Goal: Task Accomplishment & Management: Manage account settings

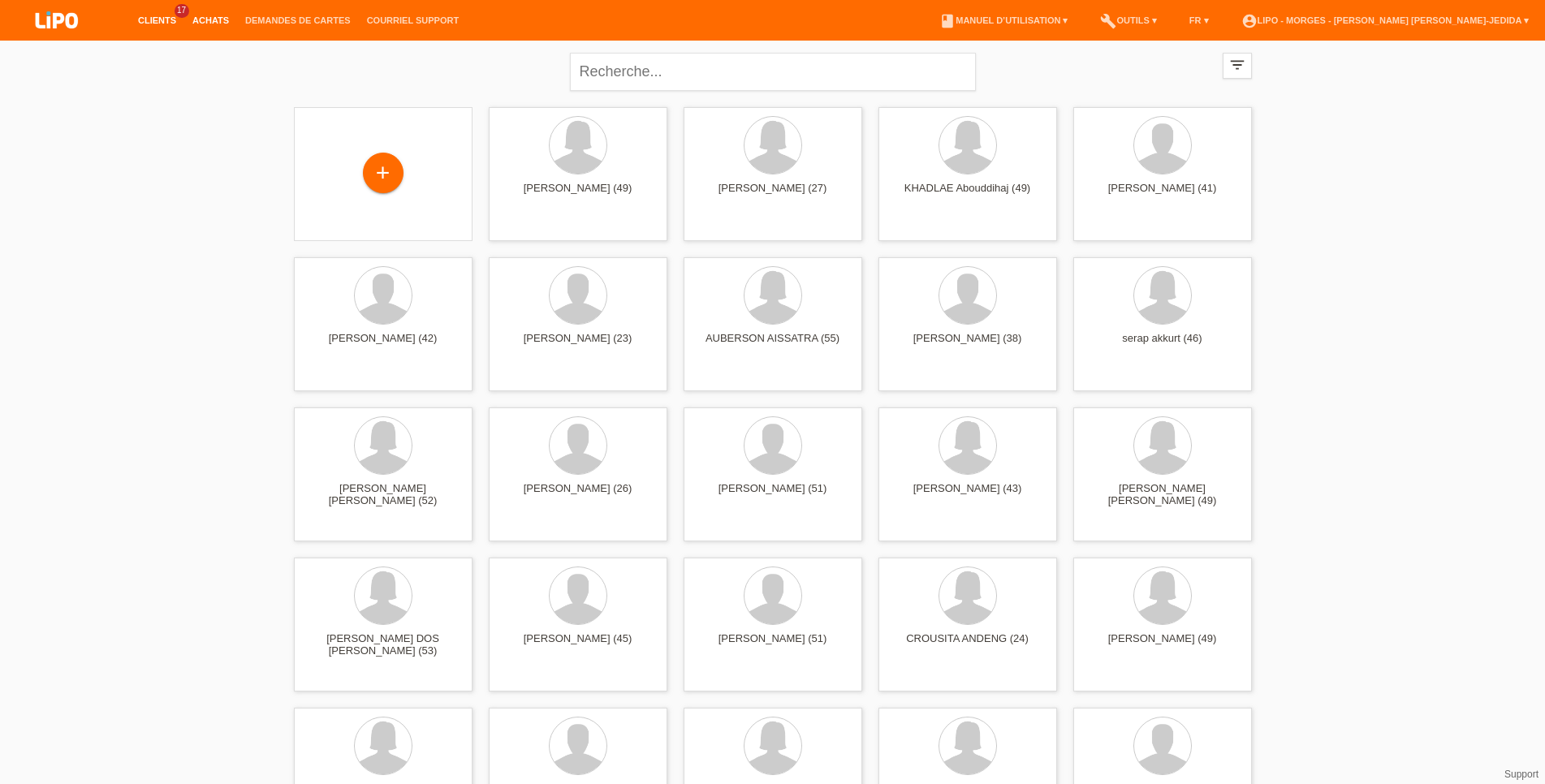
click at [211, 19] on link "Achats" at bounding box center [210, 20] width 53 height 9
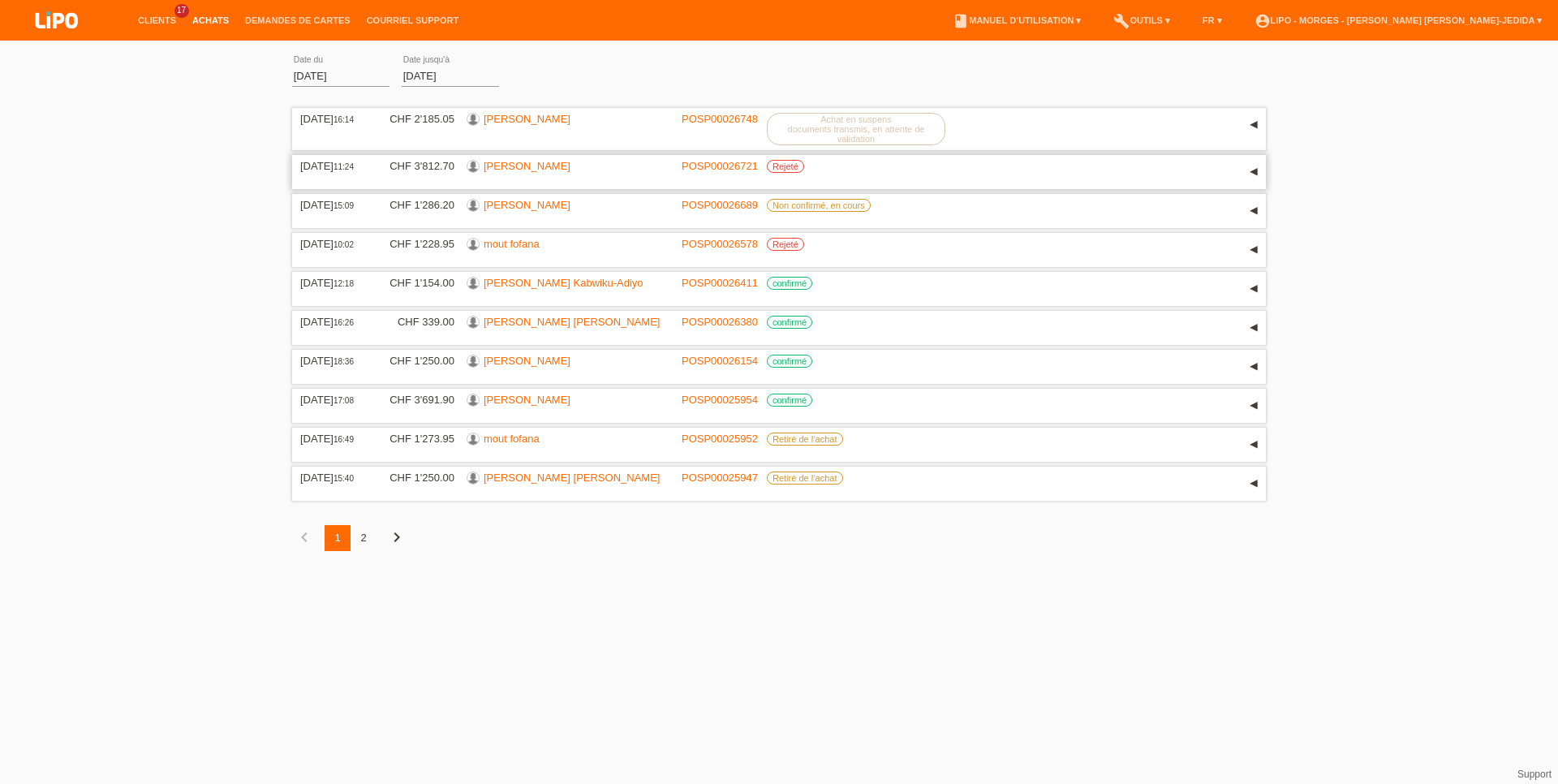
click at [518, 168] on link "[PERSON_NAME]" at bounding box center [528, 166] width 87 height 12
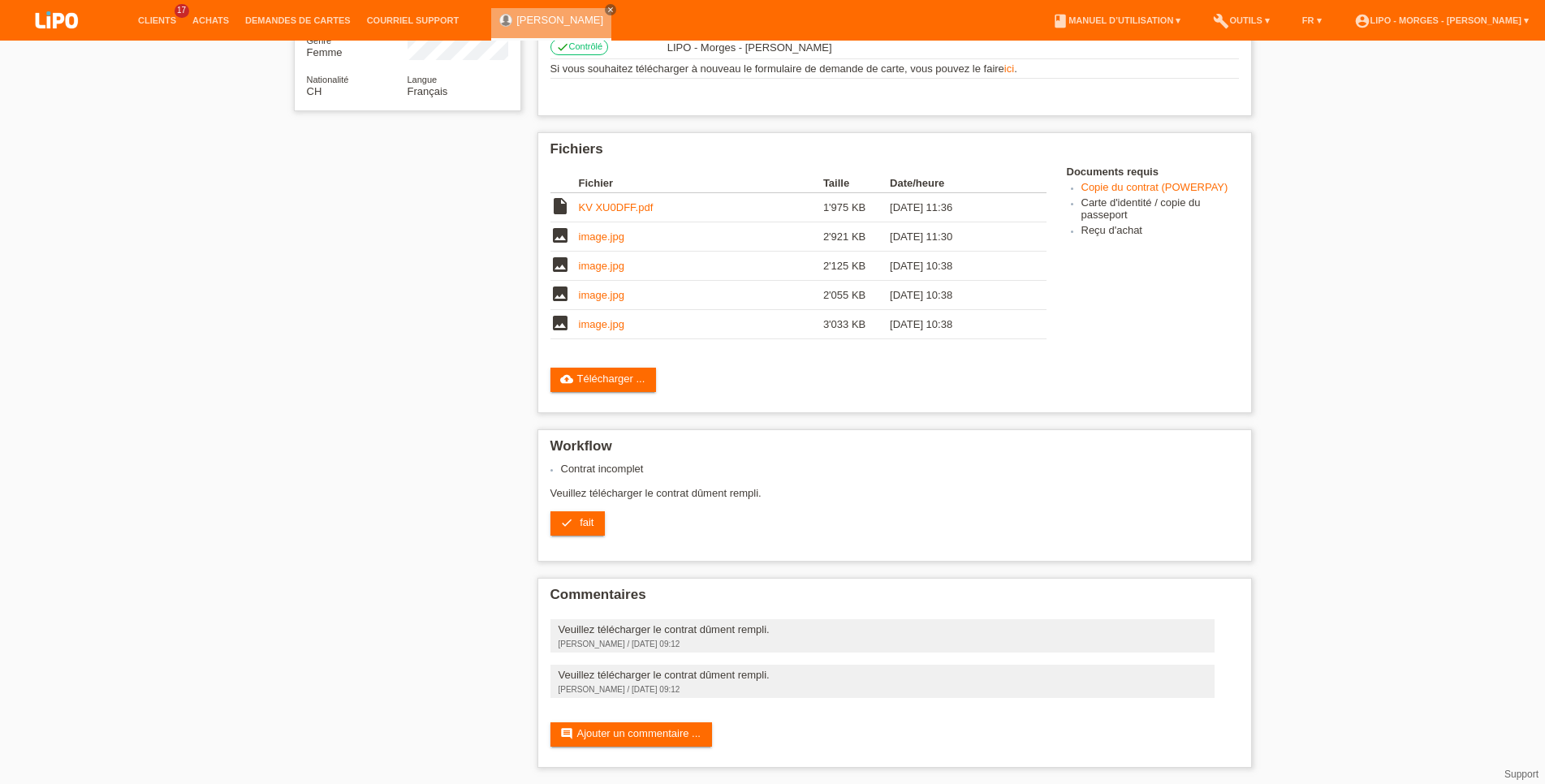
scroll to position [283, 0]
click at [1106, 181] on link "Copie du contrat (POWERPAY)" at bounding box center [1155, 187] width 147 height 12
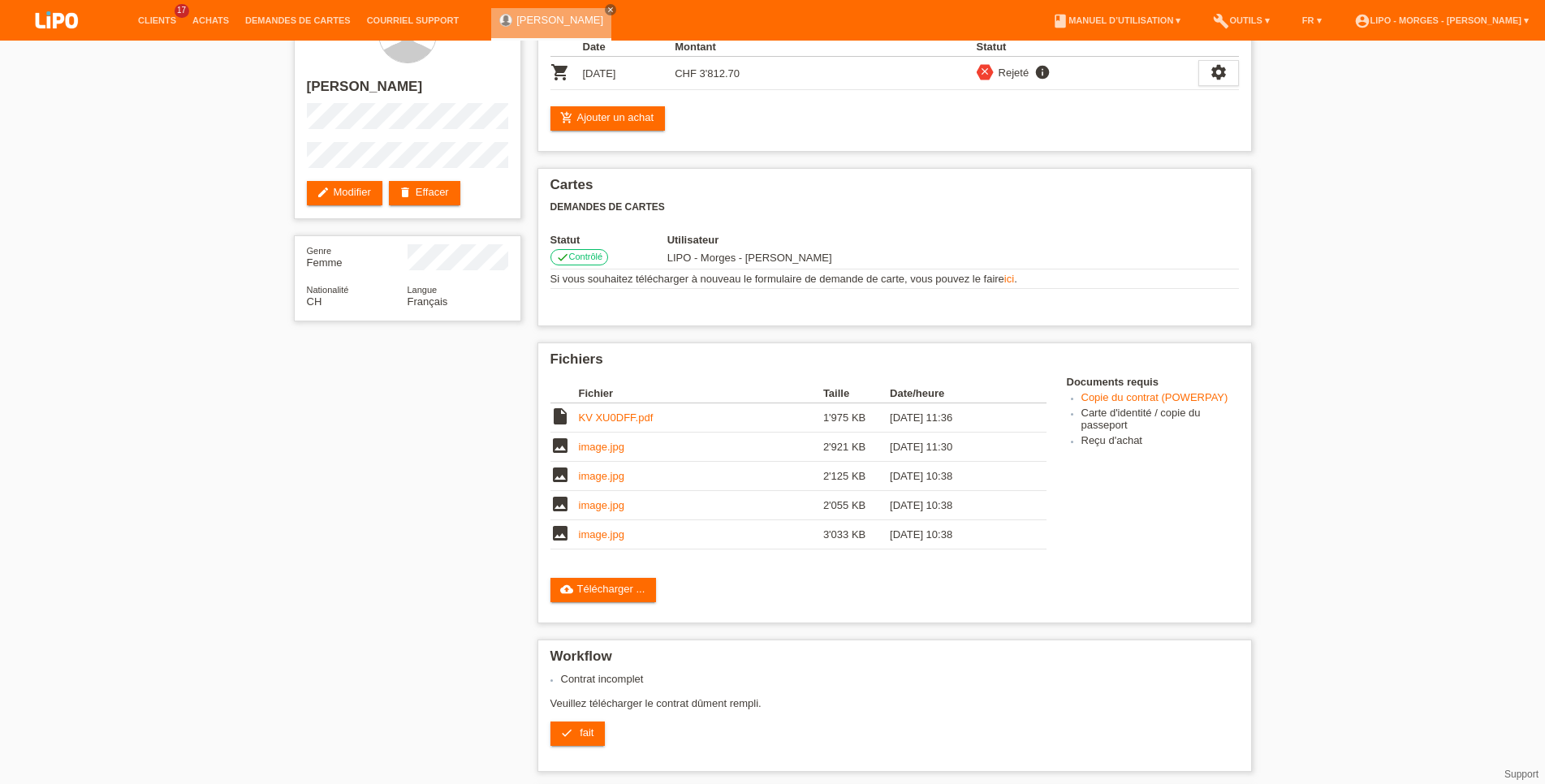
scroll to position [39, 0]
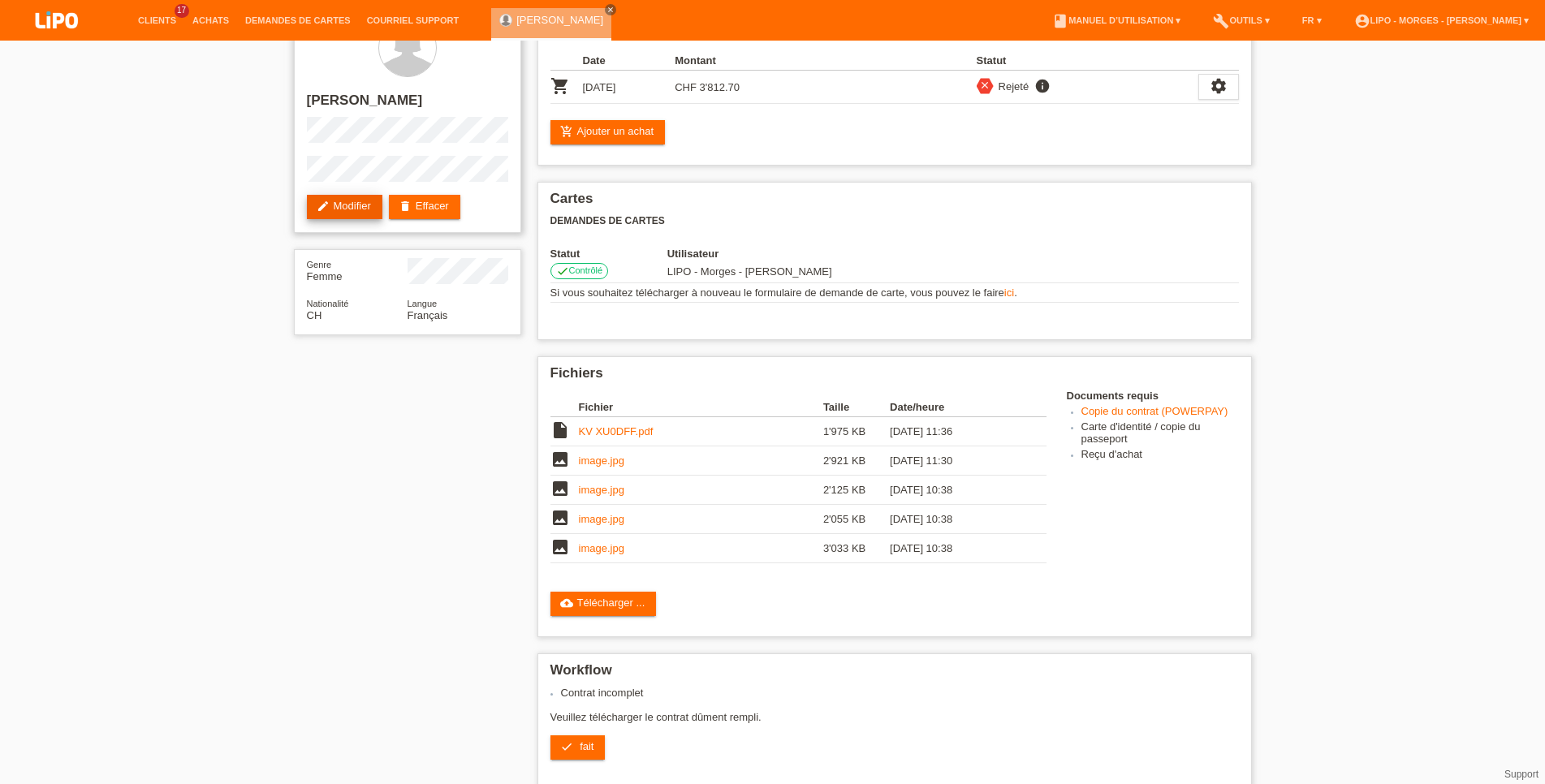
click at [358, 205] on link "edit Modifier" at bounding box center [345, 207] width 75 height 24
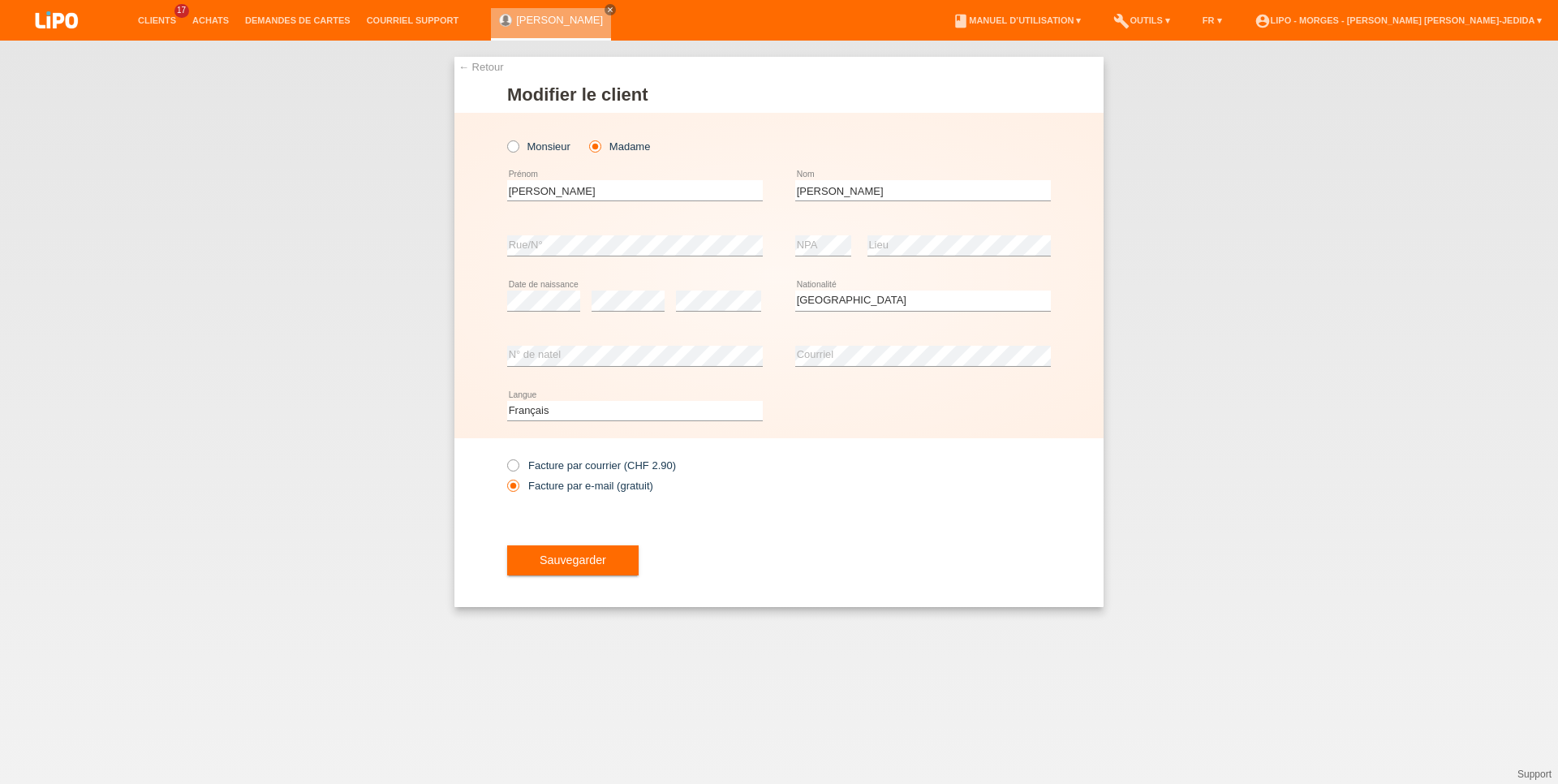
select select "CH"
click at [575, 564] on span "Sauvegarder" at bounding box center [573, 559] width 67 height 13
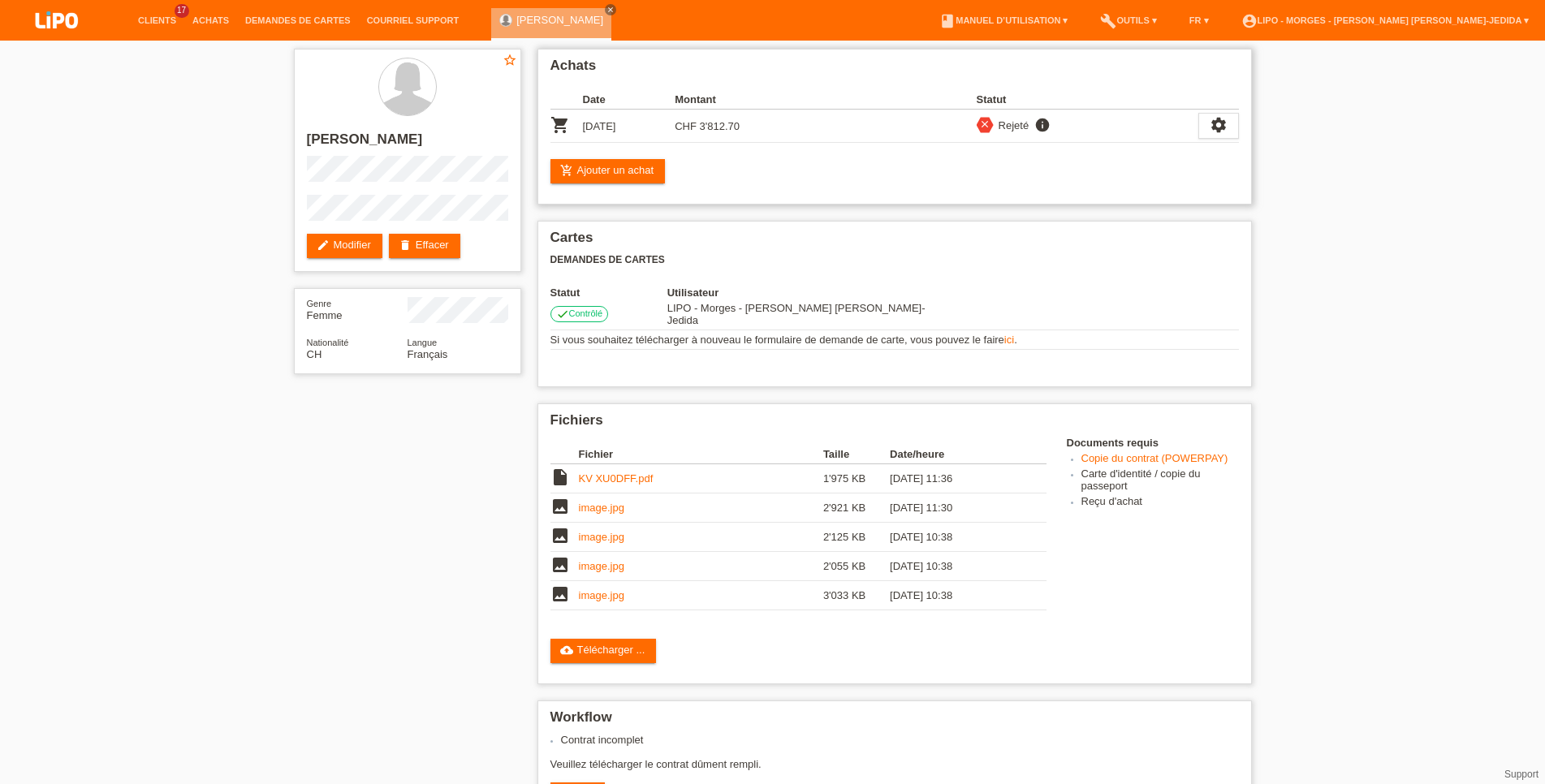
click at [1042, 127] on icon "info" at bounding box center [1042, 125] width 20 height 16
click at [1209, 122] on div "settings" at bounding box center [1218, 126] width 40 height 26
click at [1102, 206] on span "Télécharger le contrat" at bounding box center [1132, 201] width 107 height 20
drag, startPoint x: 745, startPoint y: 127, endPoint x: 699, endPoint y: 127, distance: 46.0
click at [699, 127] on td "CHF 3'812.70" at bounding box center [721, 126] width 92 height 33
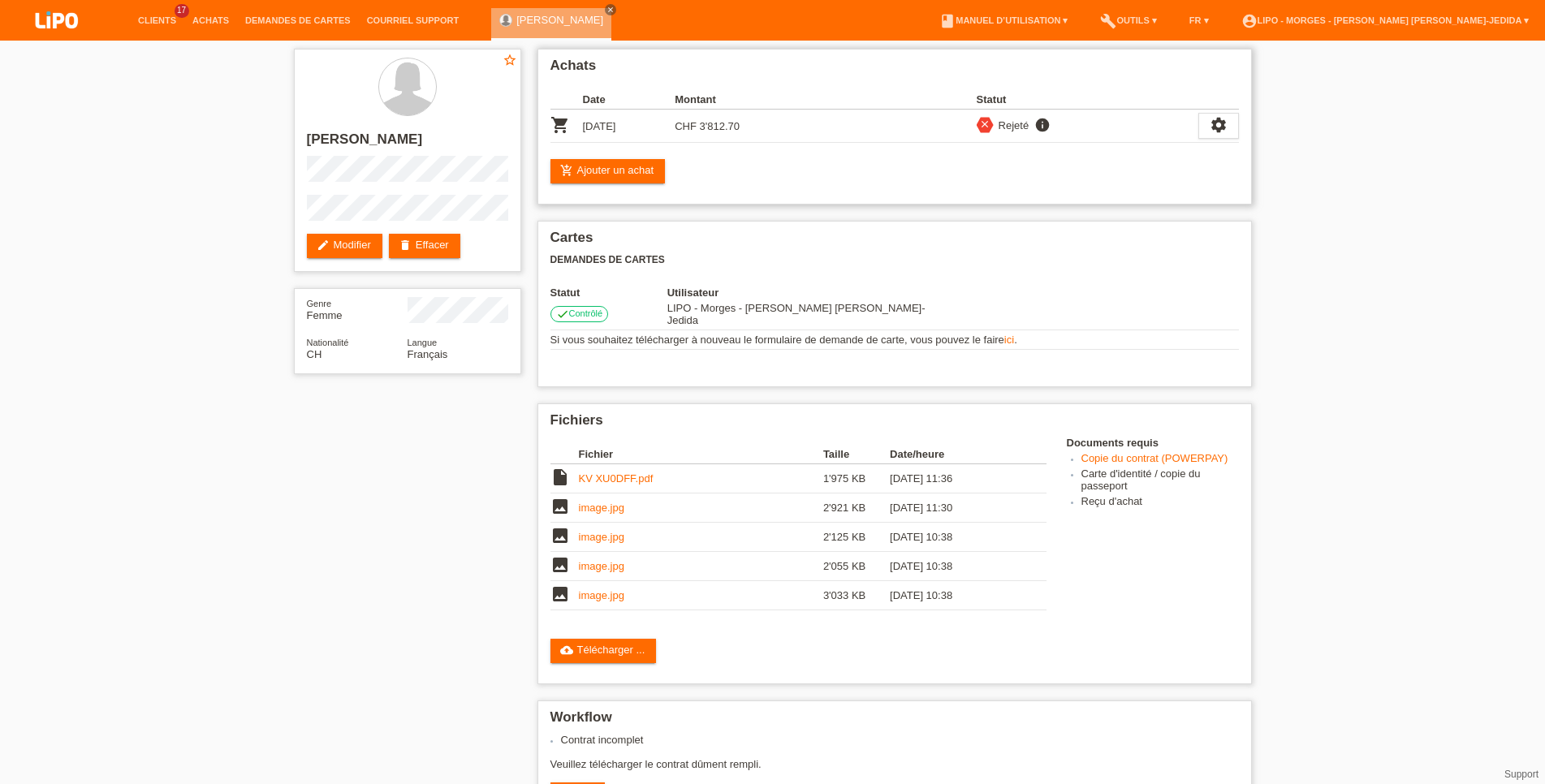
copy td "3'812.70"
click at [645, 167] on link "add_shopping_cart Ajouter un achat" at bounding box center [607, 171] width 115 height 24
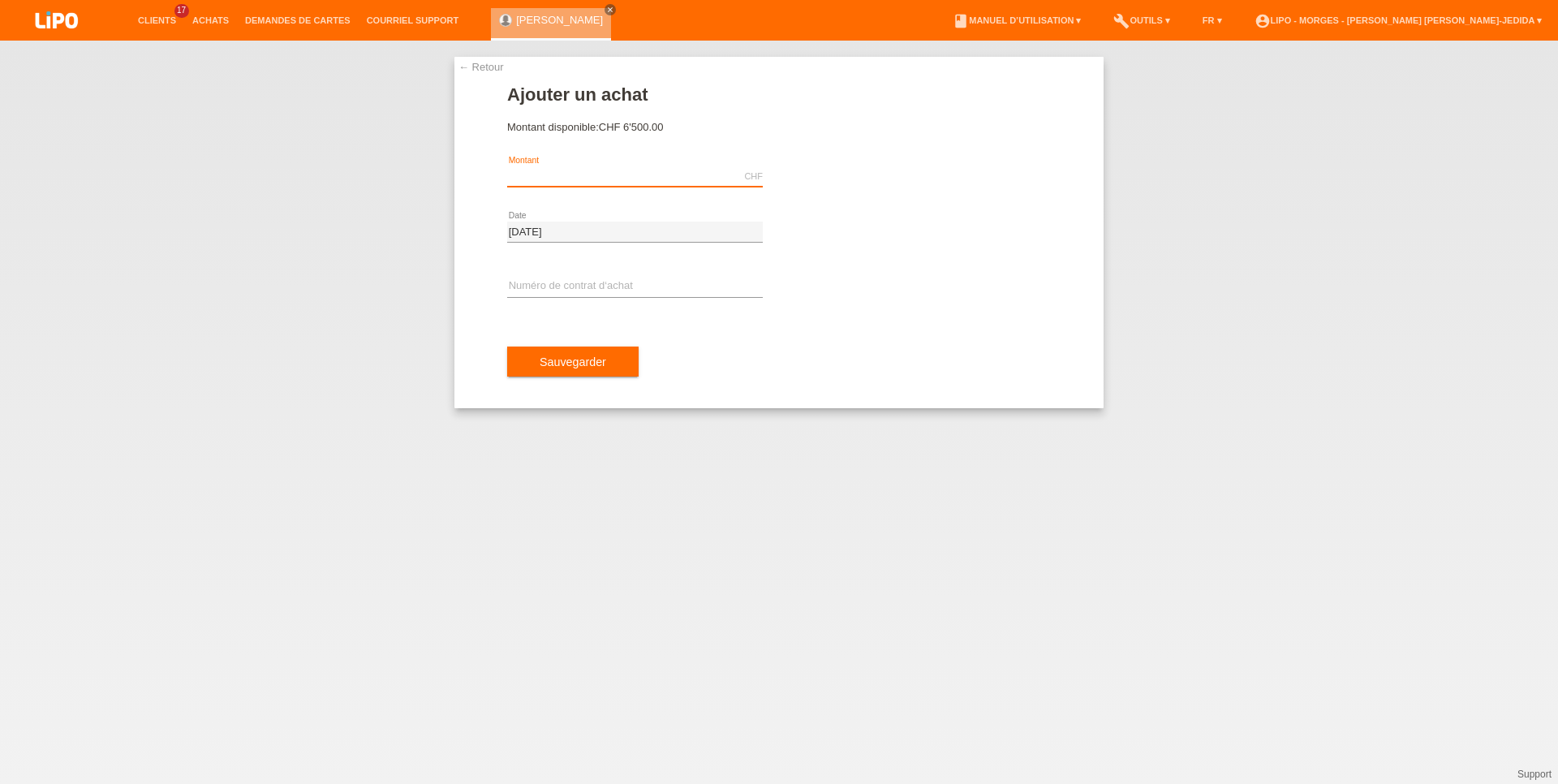
click at [583, 173] on input "text" at bounding box center [634, 177] width 256 height 21
paste input "3'812.70"
type input "3812.70"
click at [582, 275] on div "error Numéro de contrat d‘achat" at bounding box center [634, 287] width 256 height 56
click at [532, 291] on input "text" at bounding box center [634, 287] width 256 height 21
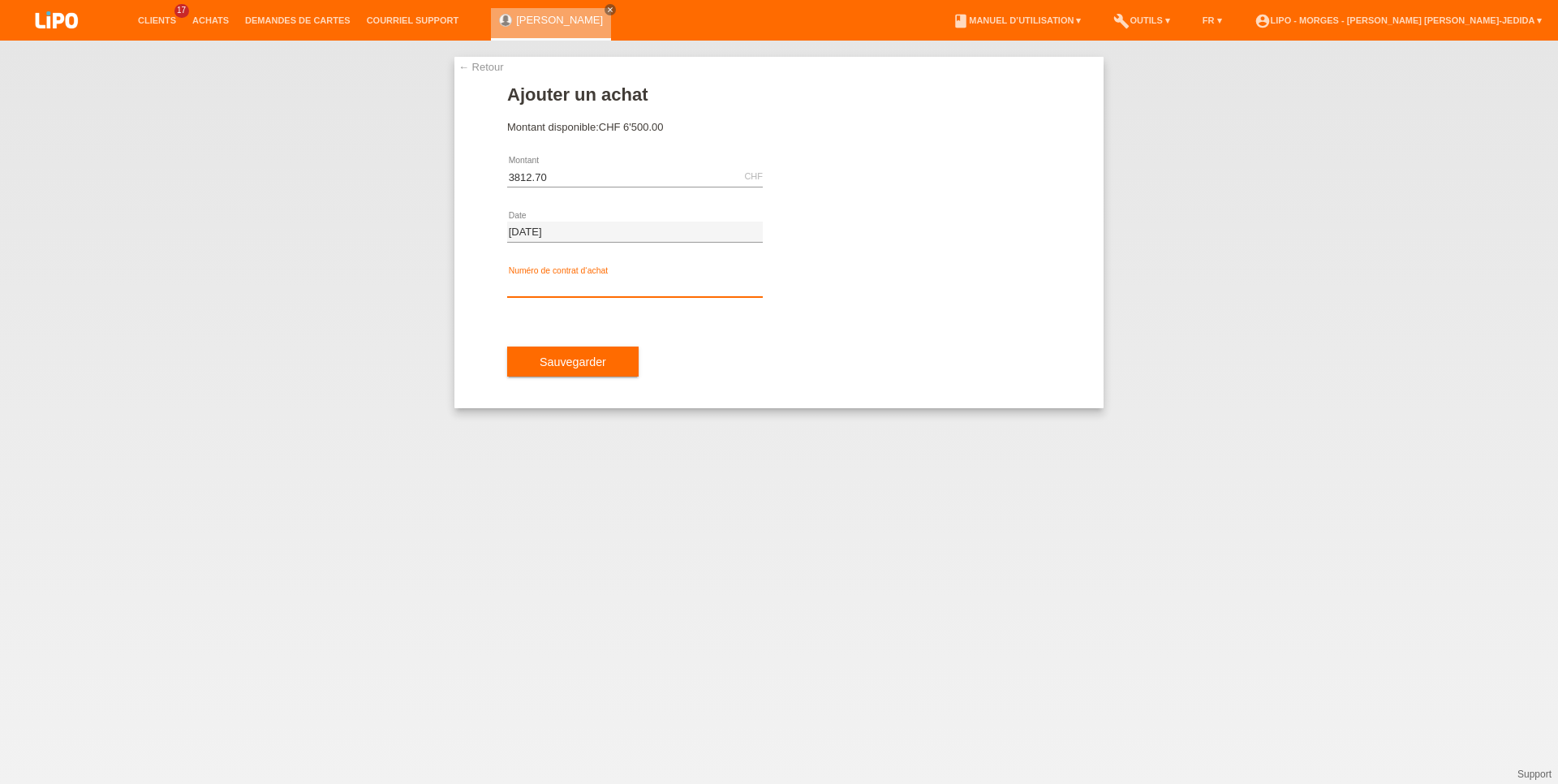
paste input "XU0DFF"
type input "XU0DFF"
click at [587, 358] on span "Sauvegarder" at bounding box center [573, 362] width 67 height 13
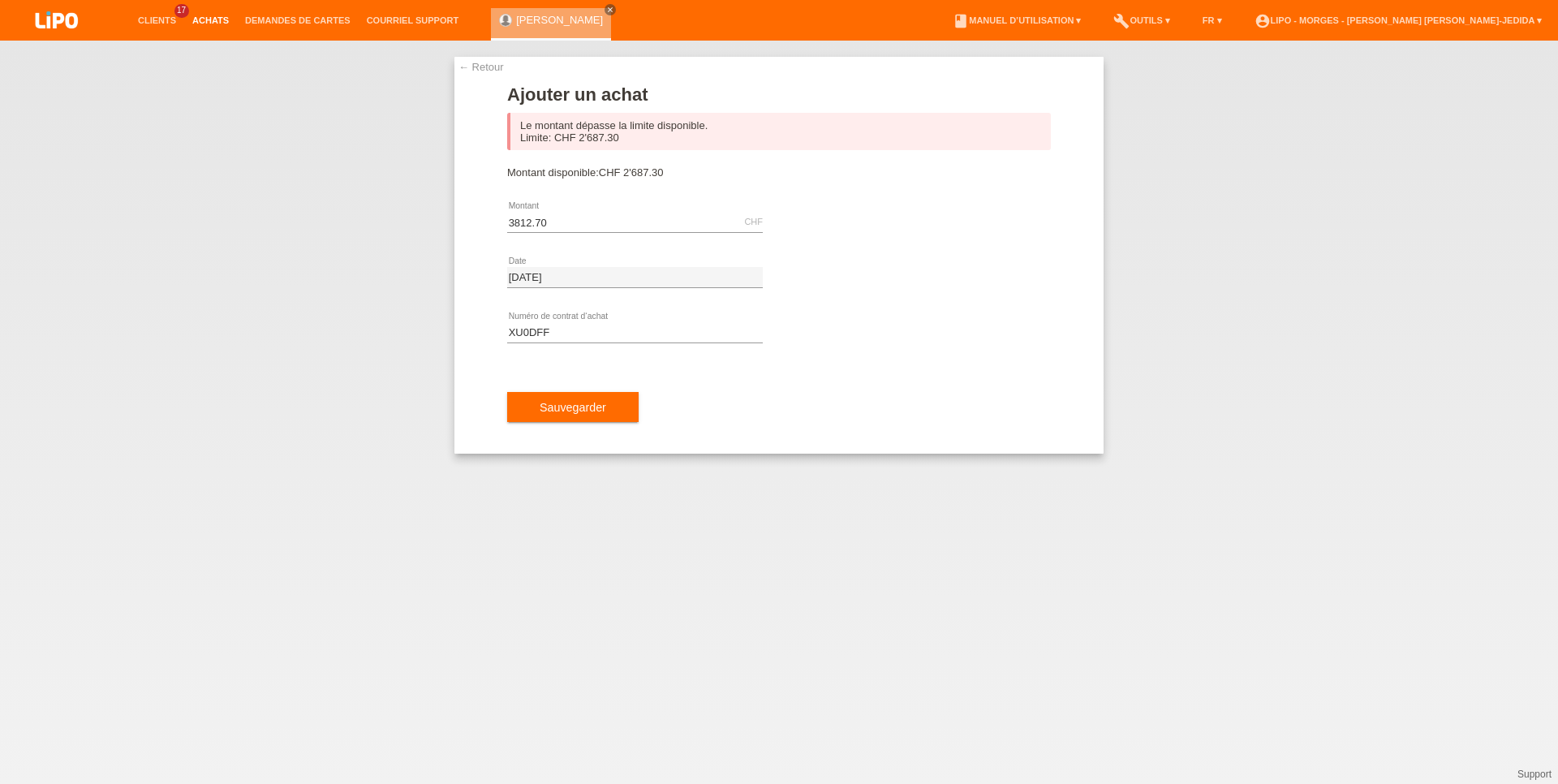
click at [211, 21] on link "Achats" at bounding box center [210, 20] width 53 height 9
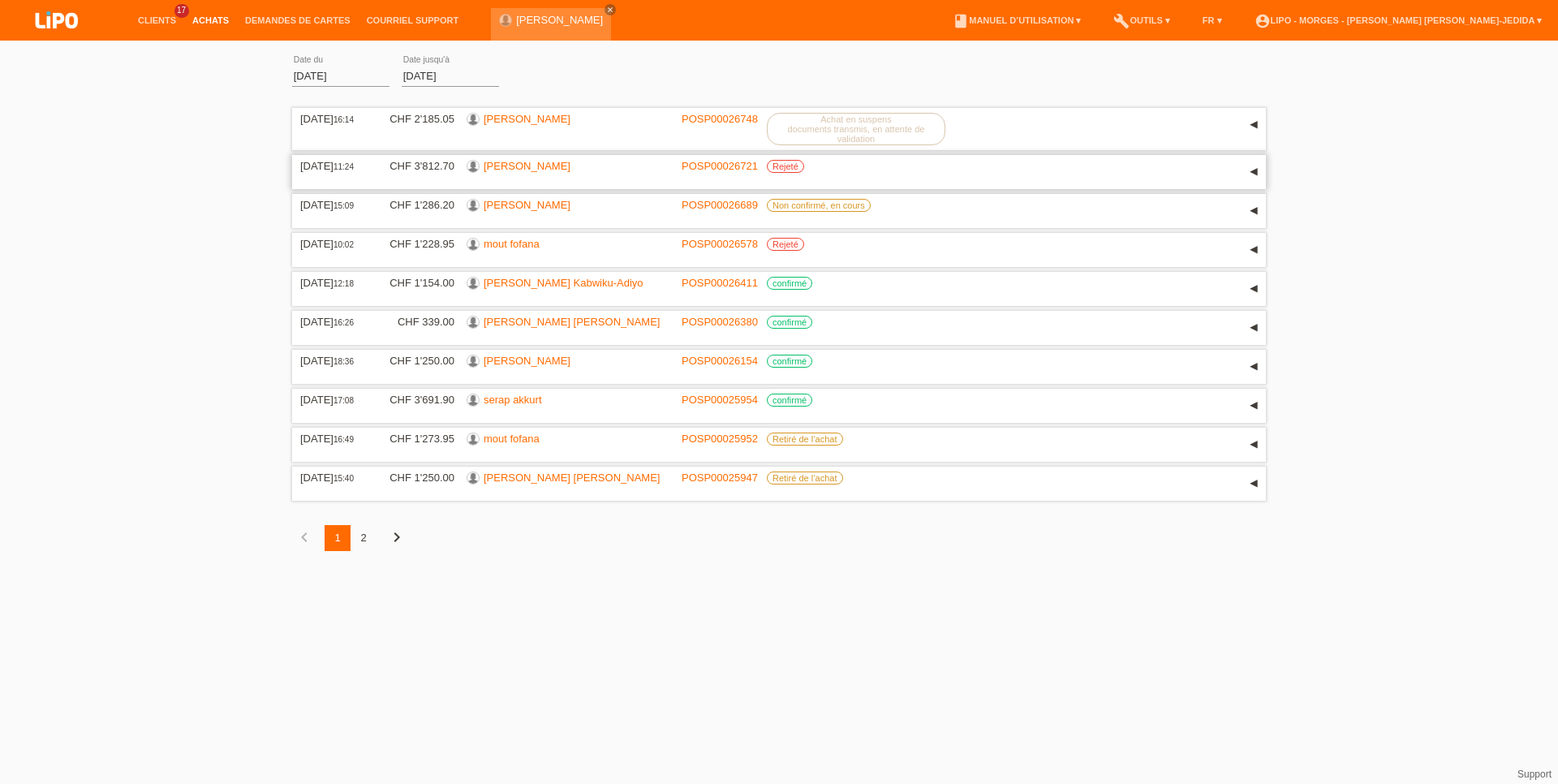
click at [519, 164] on link "[PERSON_NAME]" at bounding box center [528, 166] width 87 height 12
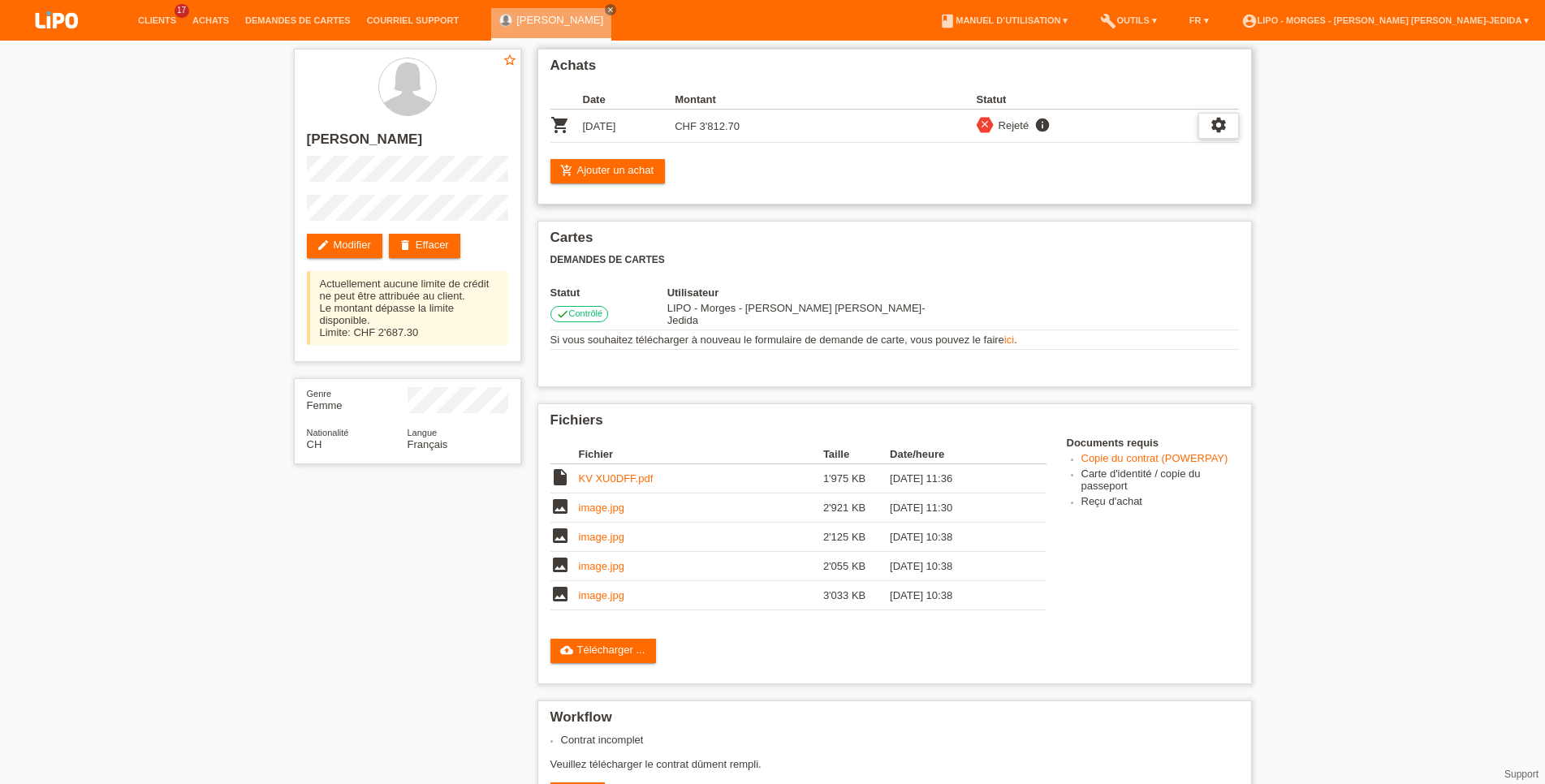
click at [1228, 123] on div "settings" at bounding box center [1218, 126] width 40 height 26
click at [1142, 227] on span "Le client s'est retiré de l'achat..." at bounding box center [1154, 225] width 151 height 20
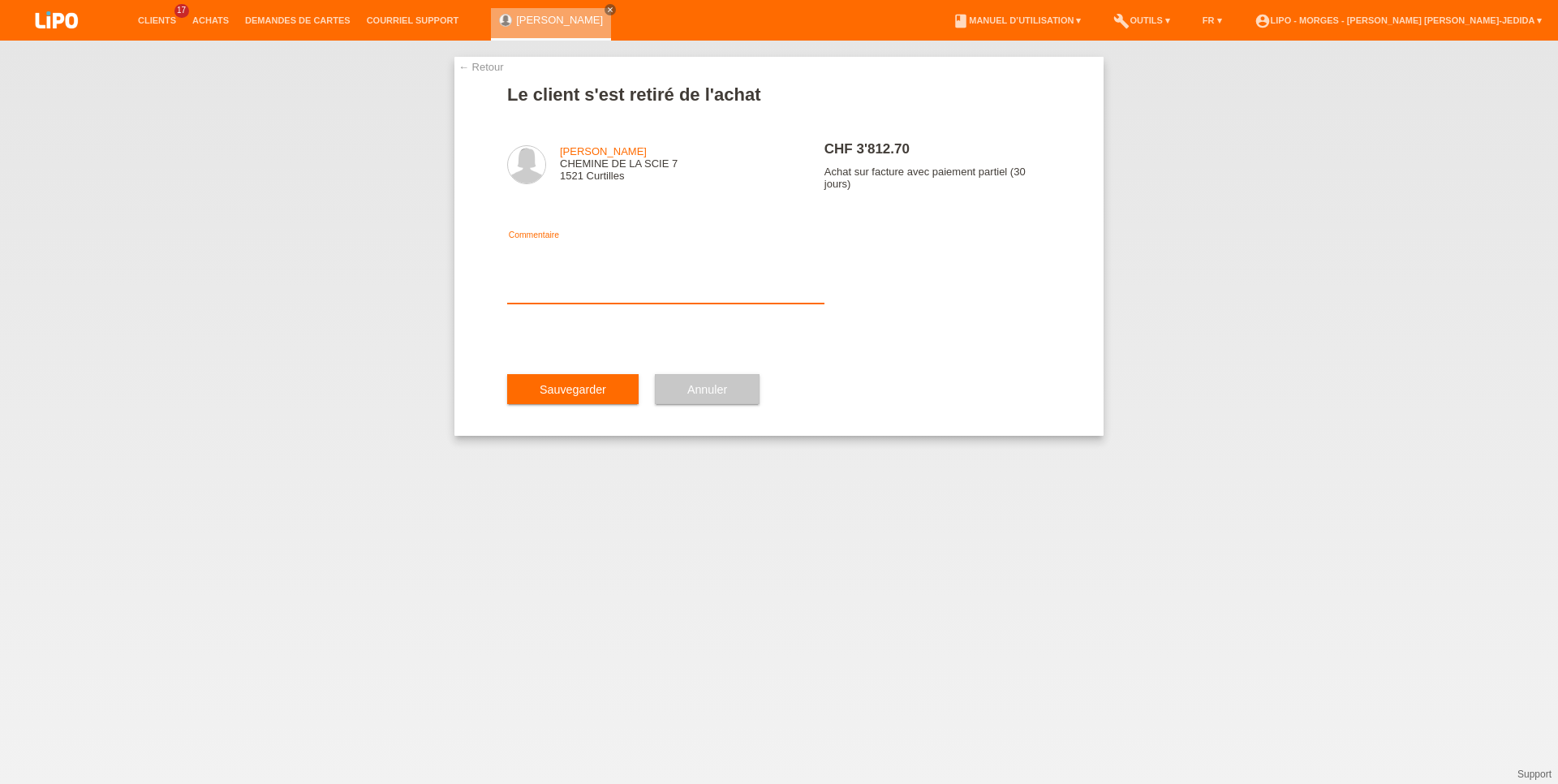
click at [584, 287] on textarea at bounding box center [665, 272] width 317 height 62
click at [565, 273] on textarea at bounding box center [665, 272] width 317 height 62
type textarea "MODIFICATION"
click at [567, 405] on button "Sauvegarder" at bounding box center [573, 389] width 132 height 31
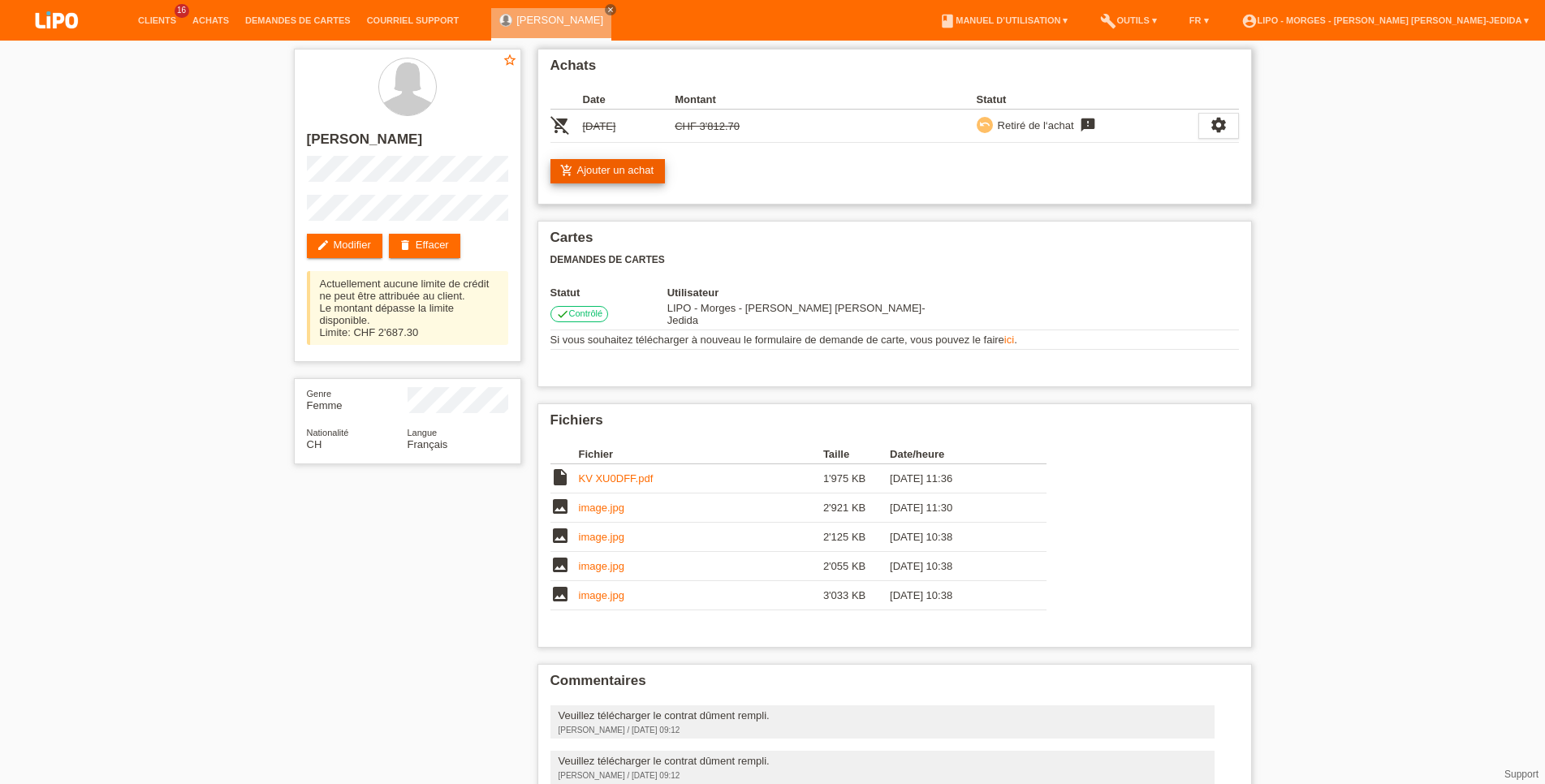
click at [631, 174] on link "add_shopping_cart Ajouter un achat" at bounding box center [607, 171] width 115 height 24
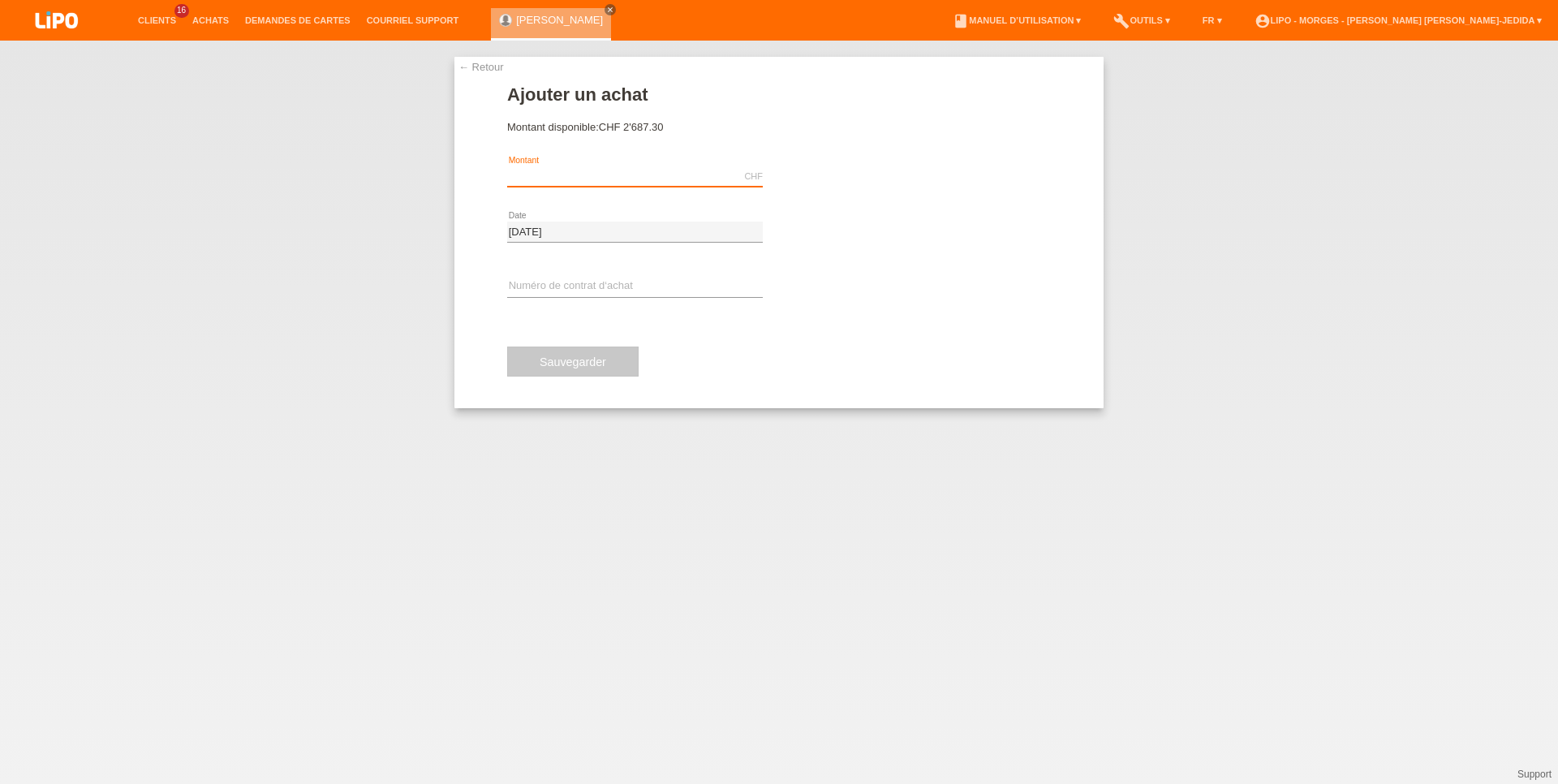
click at [554, 174] on input "text" at bounding box center [634, 177] width 256 height 21
click at [563, 152] on div "CHF error Montant" at bounding box center [634, 177] width 256 height 56
click at [212, 19] on link "Achats" at bounding box center [210, 20] width 53 height 9
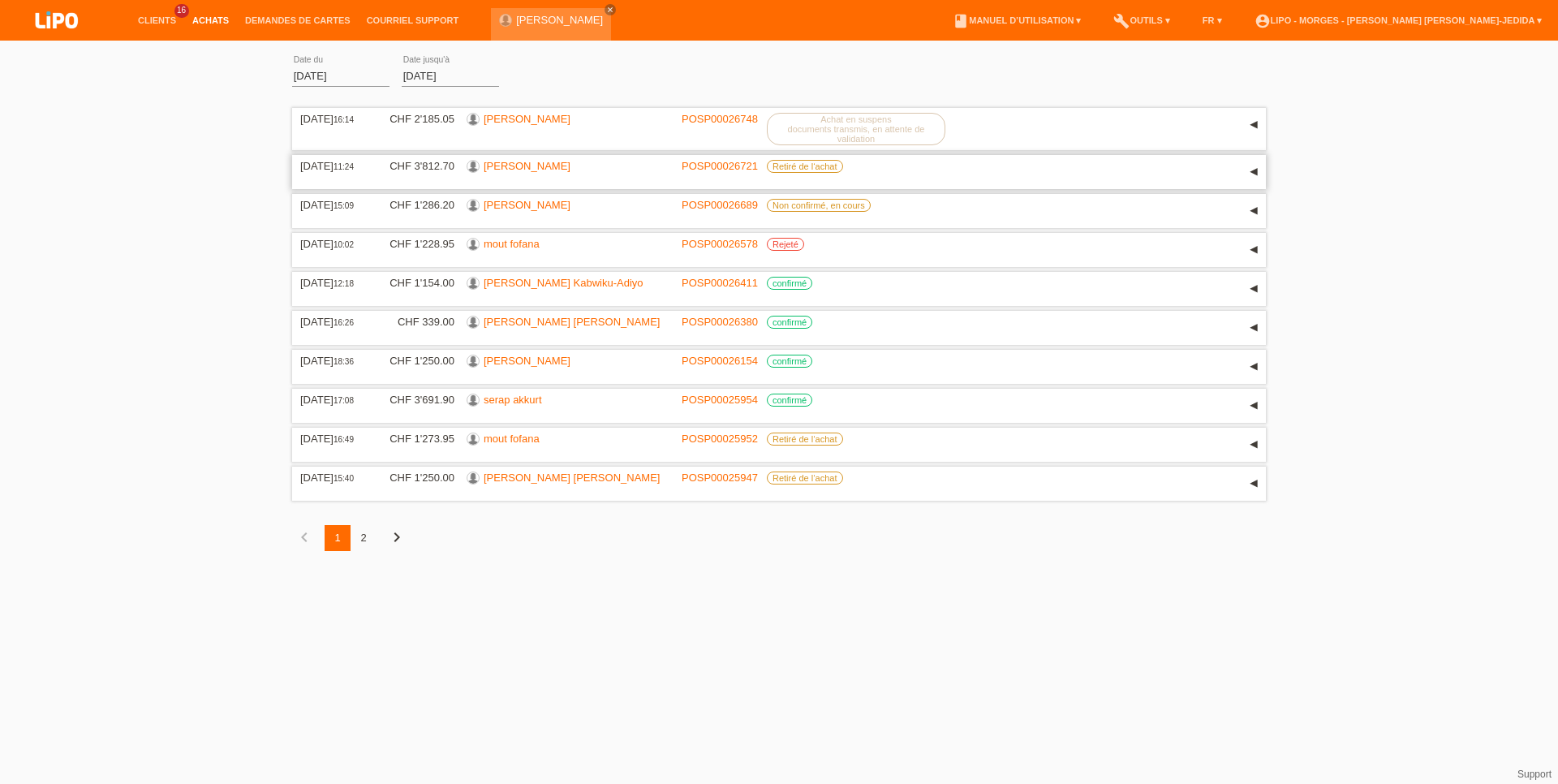
click at [560, 165] on link "[PERSON_NAME]" at bounding box center [528, 166] width 87 height 12
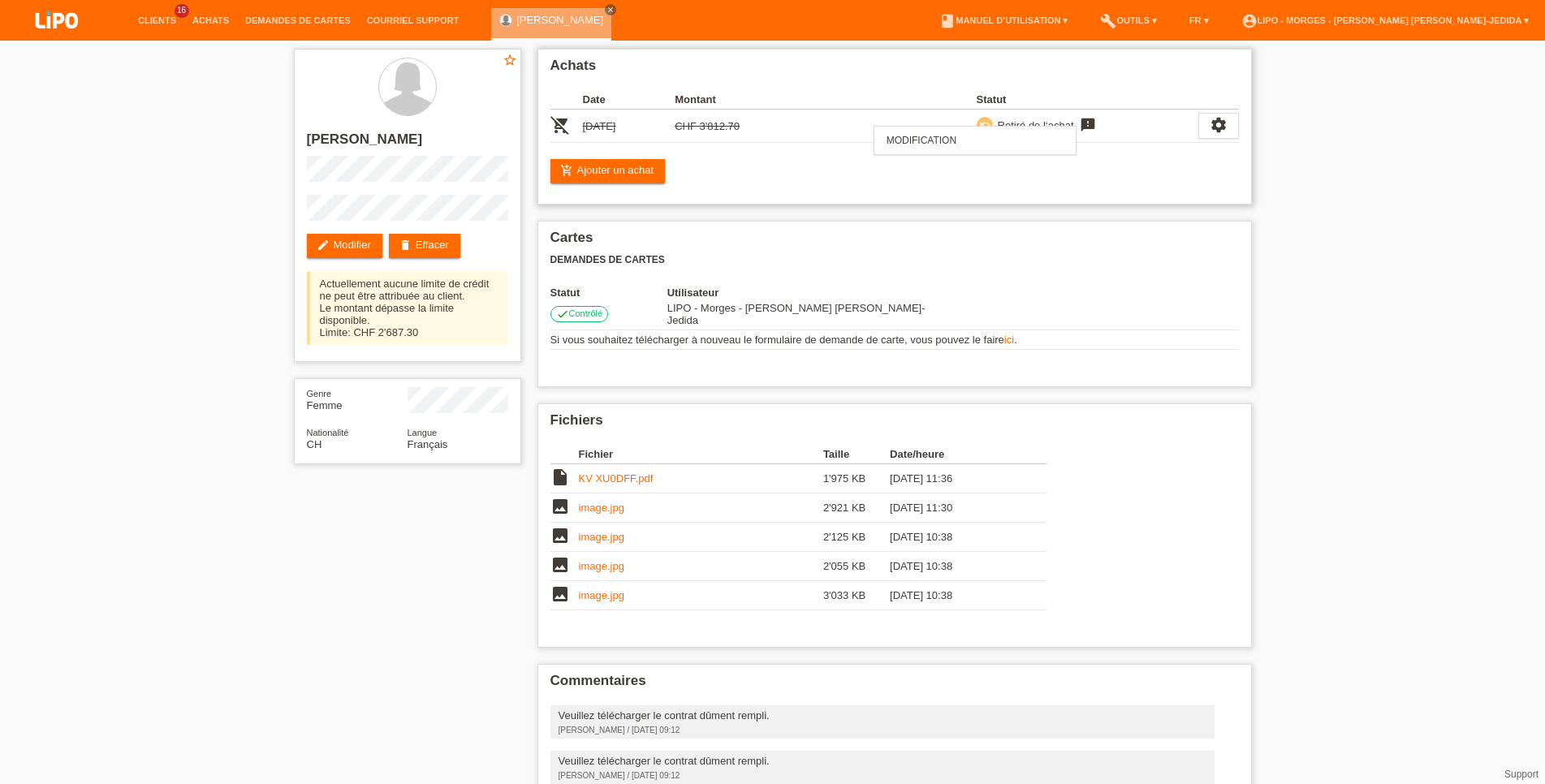
click at [1080, 121] on icon "feedback" at bounding box center [1087, 125] width 20 height 16
click at [1216, 129] on icon "settings" at bounding box center [1218, 125] width 18 height 18
click at [598, 171] on link "add_shopping_cart Ajouter un achat" at bounding box center [607, 171] width 115 height 24
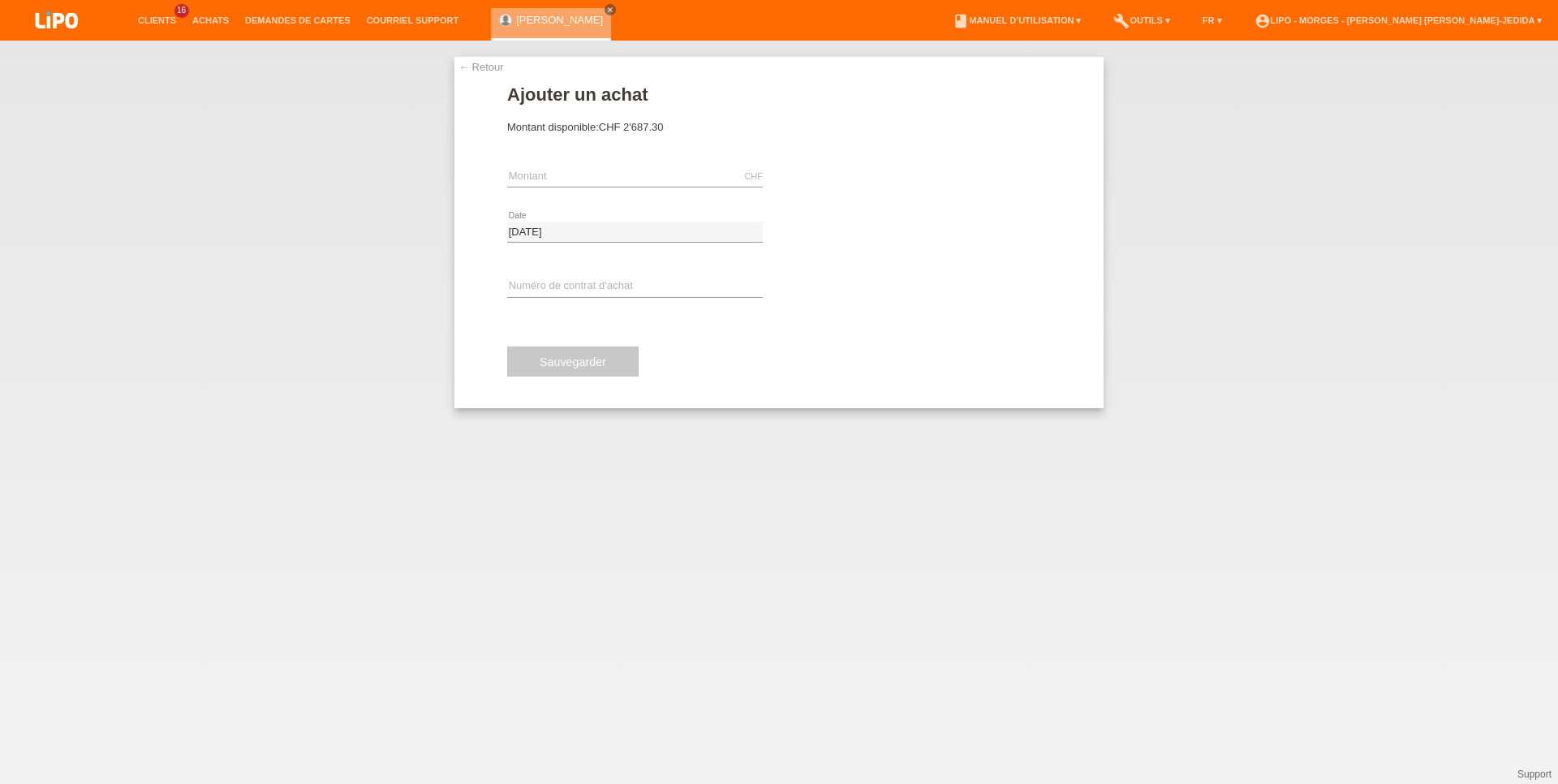
click at [588, 163] on div "CHF error Montant" at bounding box center [634, 177] width 256 height 56
click at [564, 182] on input "text" at bounding box center [634, 177] width 256 height 21
paste input "XU0DFF"
type input "XU0DFF"
drag, startPoint x: 585, startPoint y: 174, endPoint x: 395, endPoint y: 174, distance: 190.0
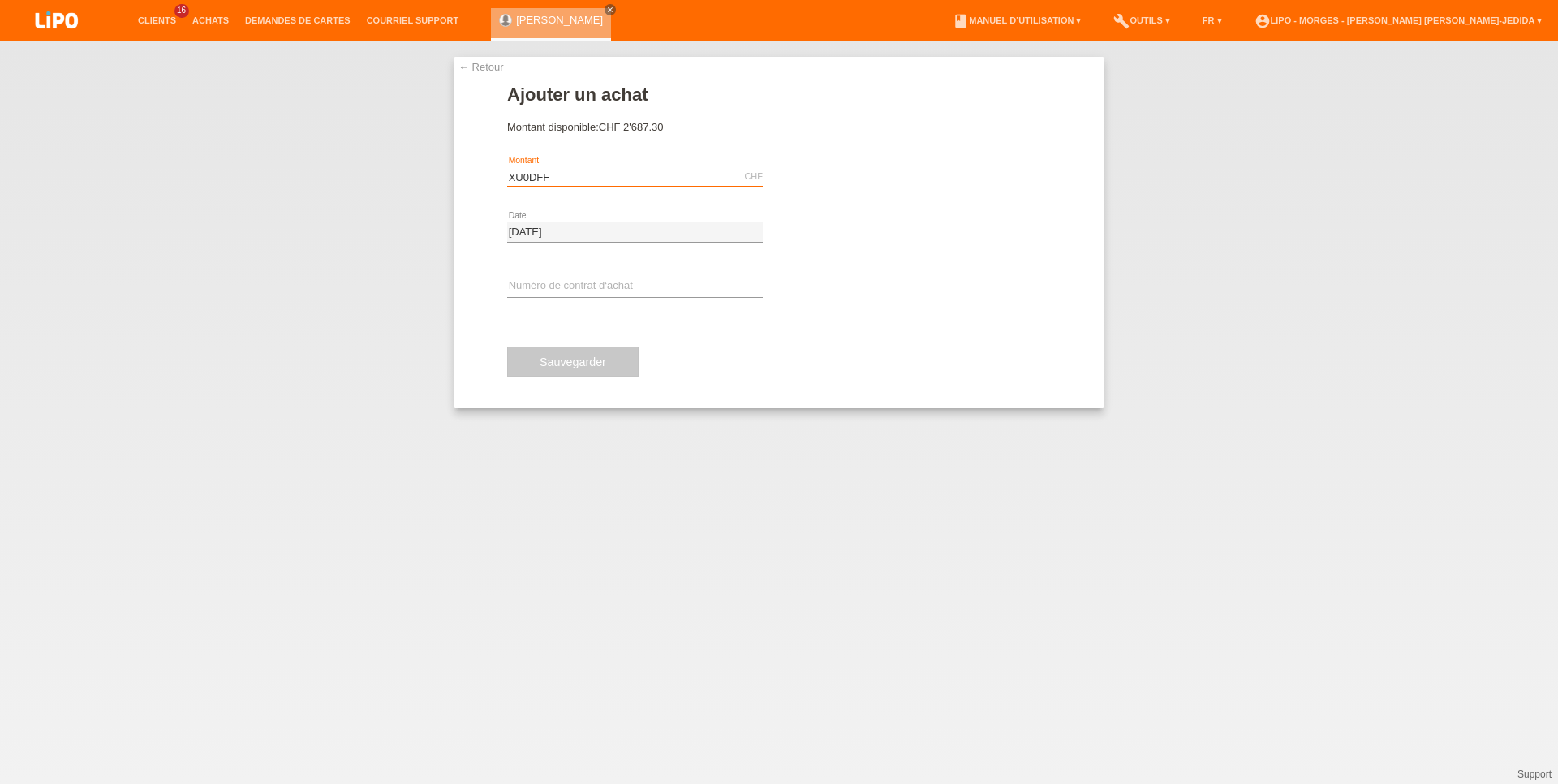
click at [507, 174] on input "XU0DFF" at bounding box center [634, 177] width 256 height 21
paste input "XU0DFF"
type input "XU0DFF"
click at [537, 180] on input "text" at bounding box center [634, 177] width 256 height 21
type input "3812.70"
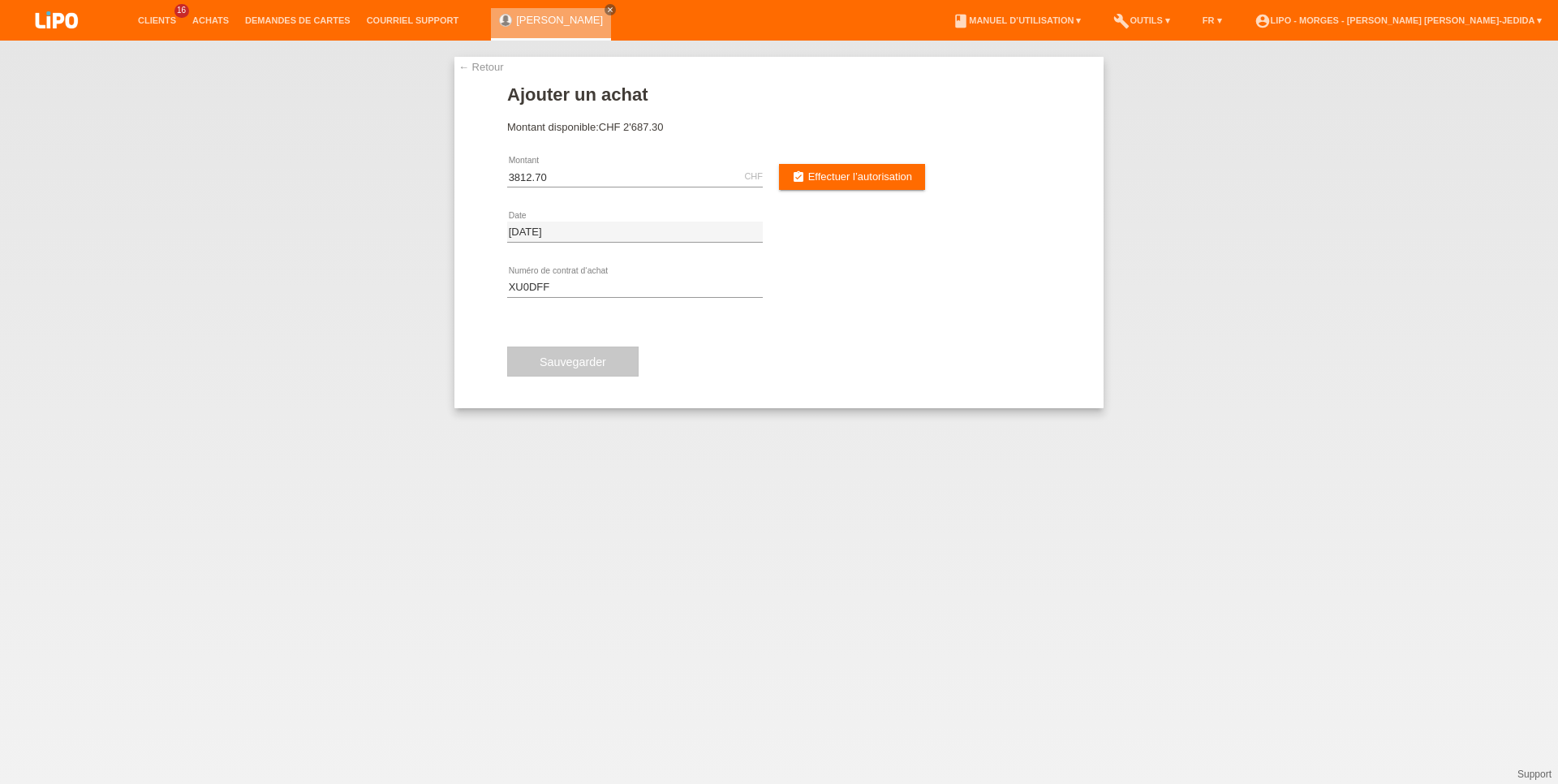
drag, startPoint x: 906, startPoint y: 174, endPoint x: 831, endPoint y: 206, distance: 81.5
click at [905, 175] on span "Effectuer l’autorisation" at bounding box center [859, 176] width 103 height 12
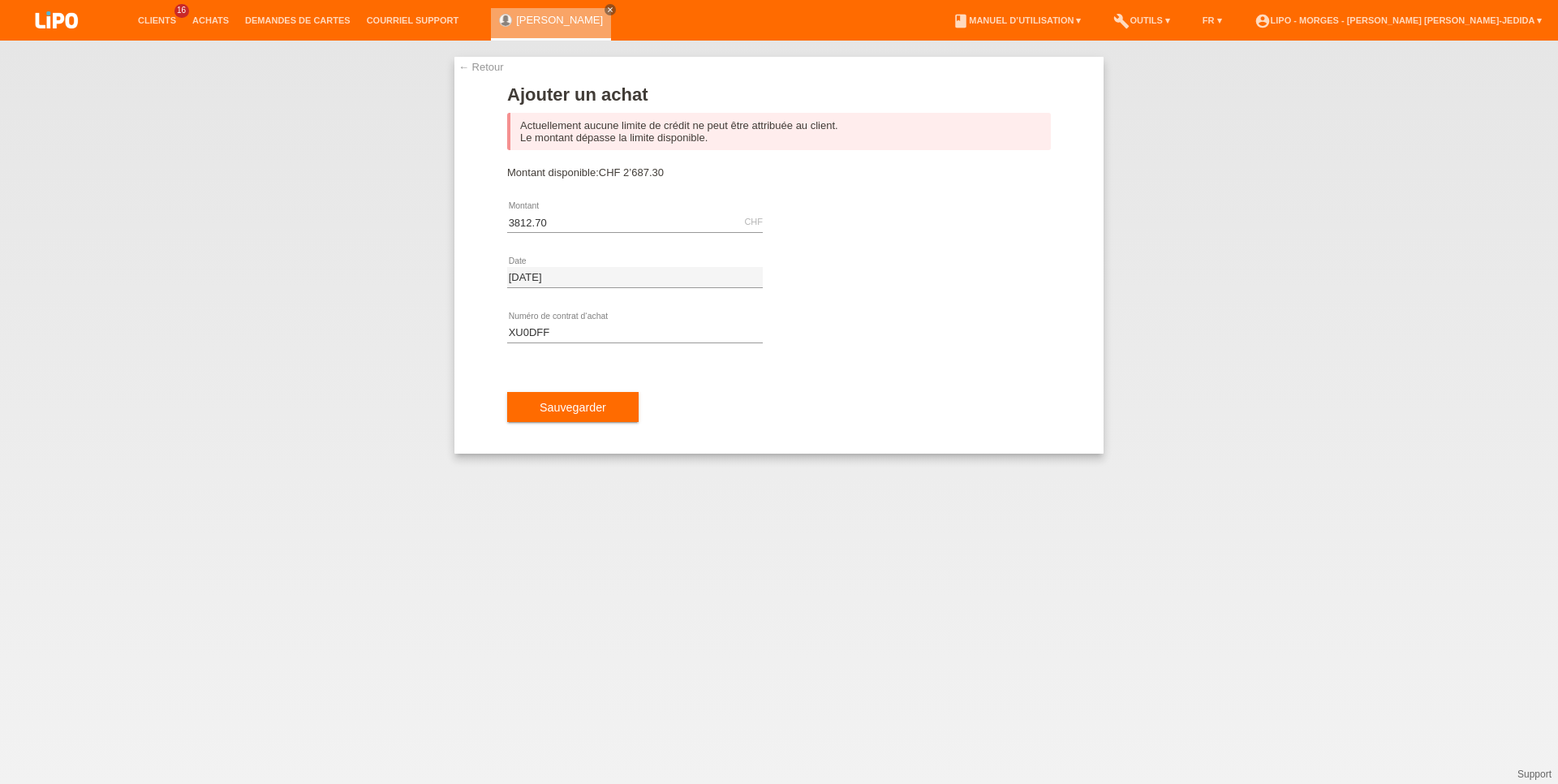
click at [209, 14] on li "Achats" at bounding box center [210, 21] width 53 height 41
click at [300, 27] on li "Demandes de cartes" at bounding box center [298, 21] width 121 height 41
click at [207, 15] on li "Achats" at bounding box center [210, 21] width 53 height 41
click at [215, 20] on link "Achats" at bounding box center [210, 20] width 53 height 9
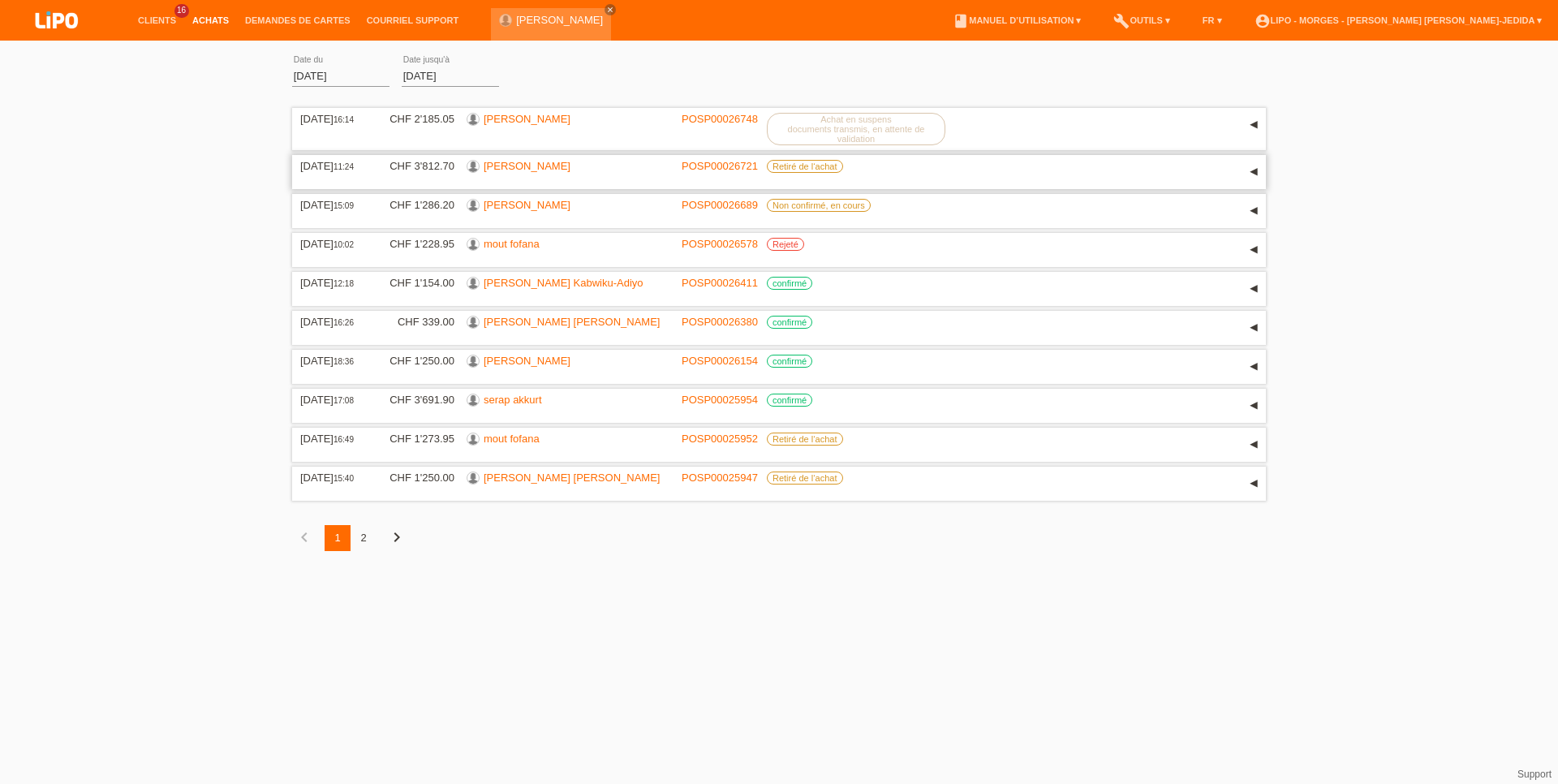
click at [509, 169] on link "[PERSON_NAME]" at bounding box center [528, 166] width 87 height 12
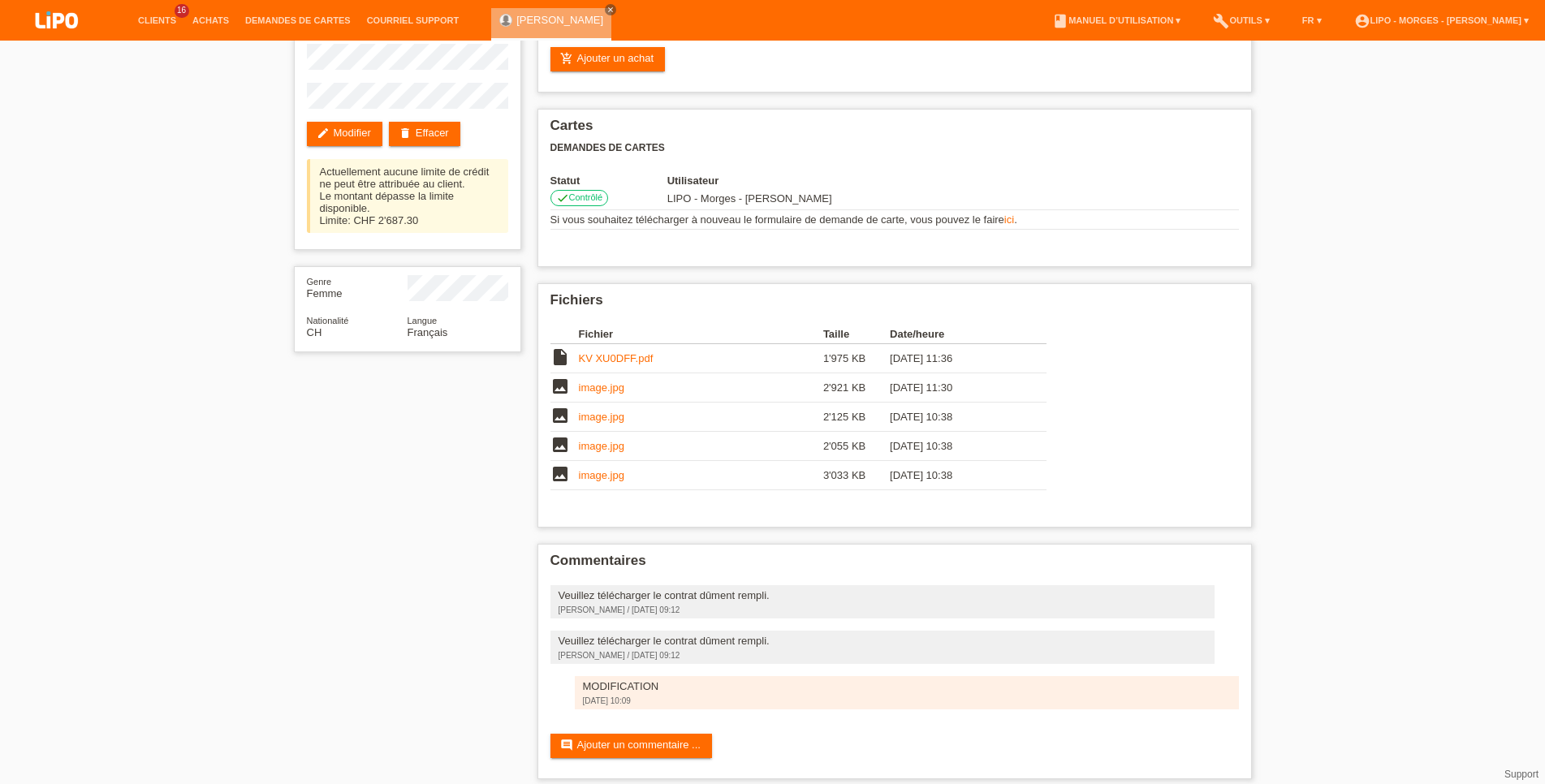
scroll to position [139, 0]
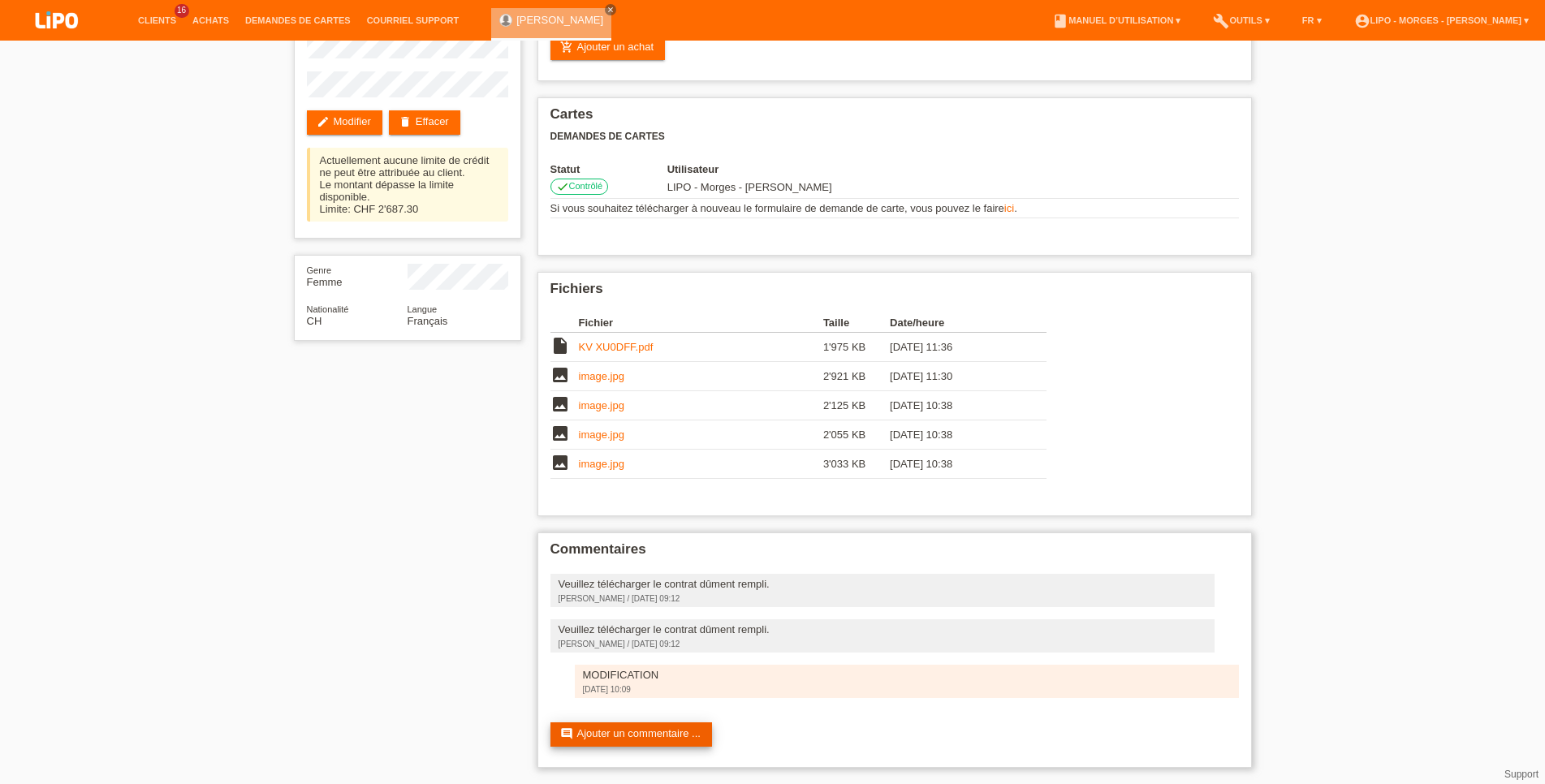
click at [686, 738] on link "comment Ajouter un commentaire ..." at bounding box center [630, 734] width 162 height 24
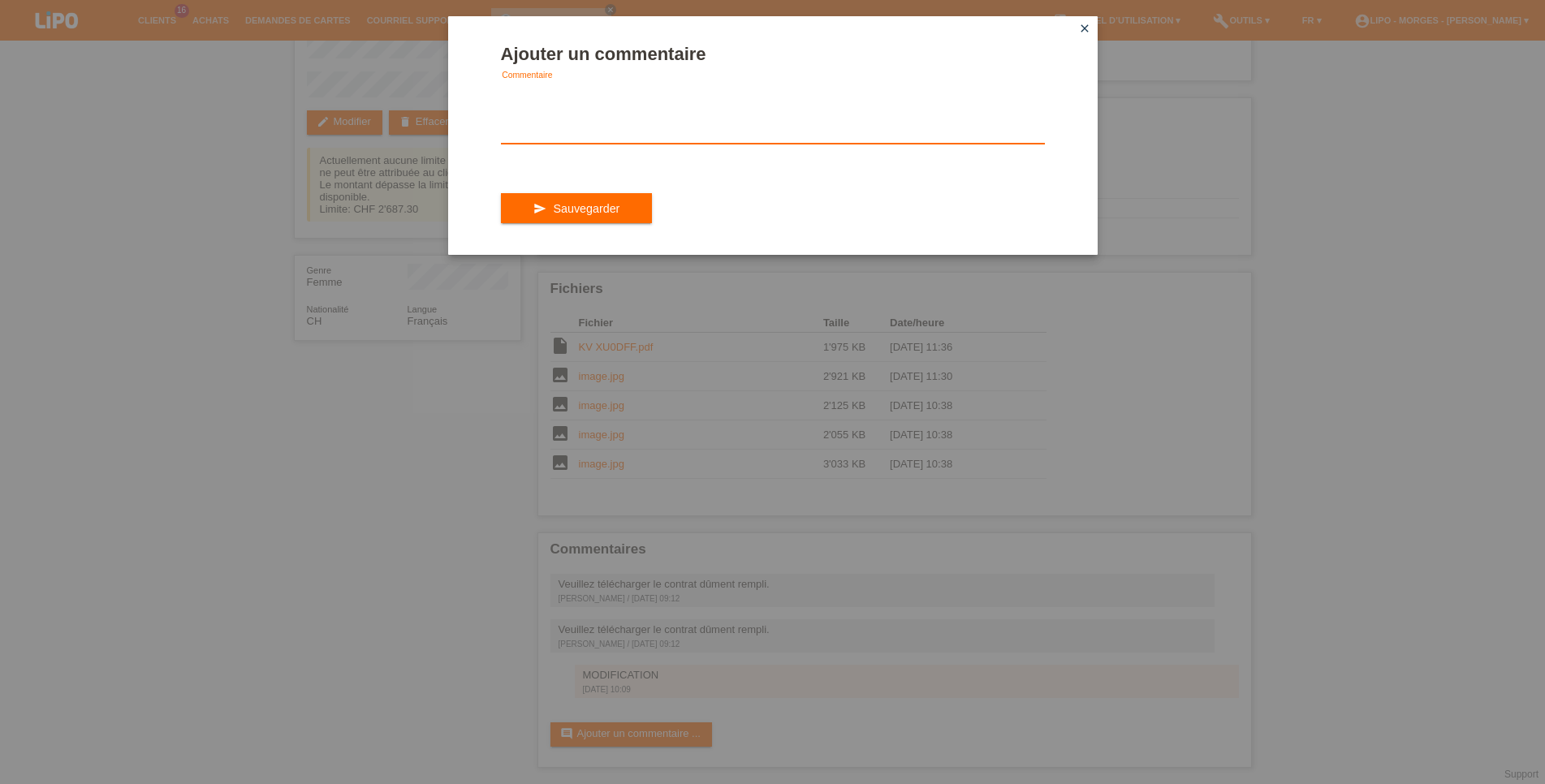
drag, startPoint x: 609, startPoint y: 123, endPoint x: 627, endPoint y: 115, distance: 19.7
click at [608, 122] on textarea at bounding box center [773, 112] width 544 height 62
type textarea "V"
type textarea "b"
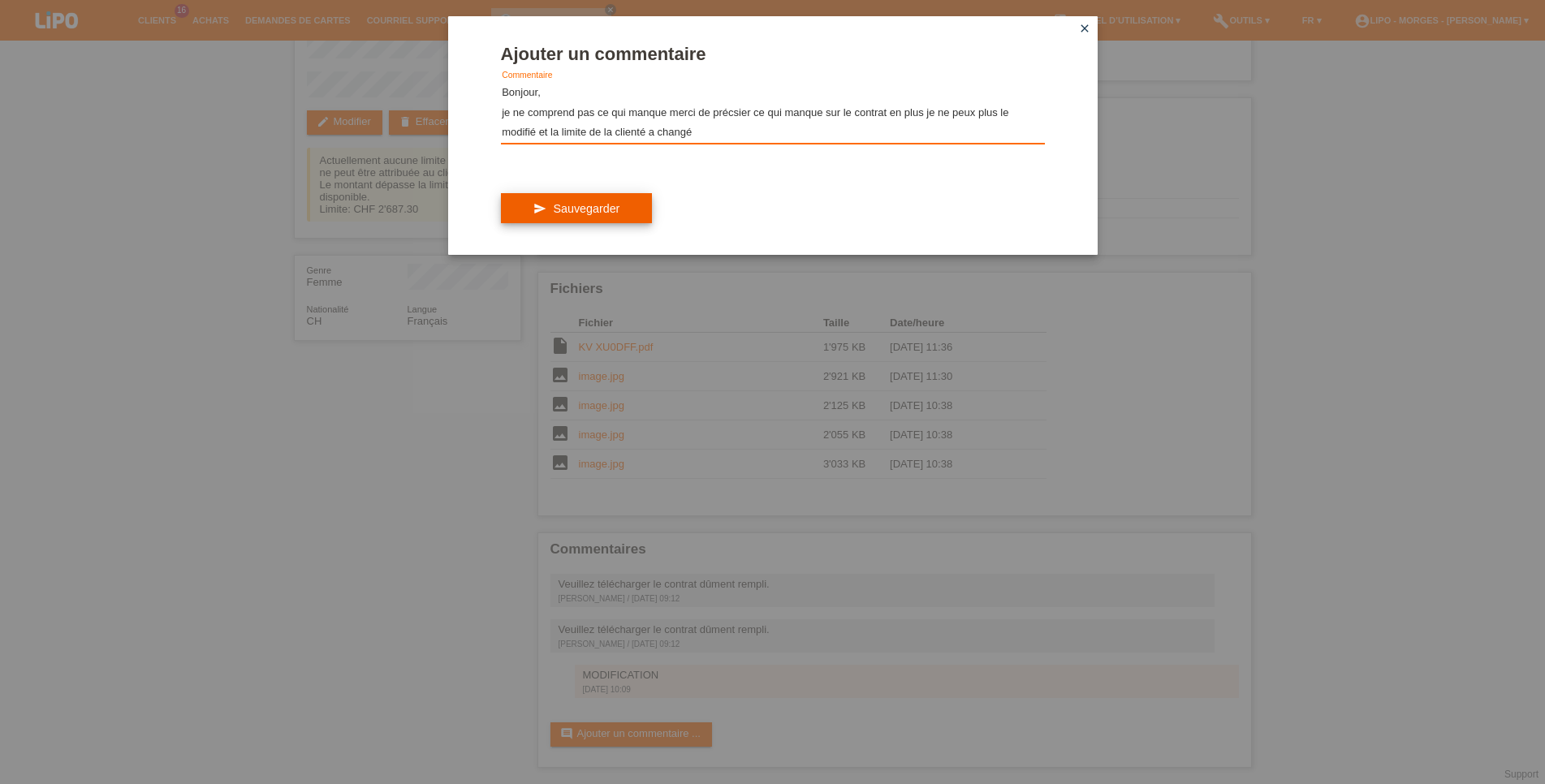
type textarea "Bonjour, je ne comprend pas ce qui manque merci de précsier ce qui manque sur l…"
click at [558, 224] on button "send Sauvegarder" at bounding box center [577, 209] width 151 height 31
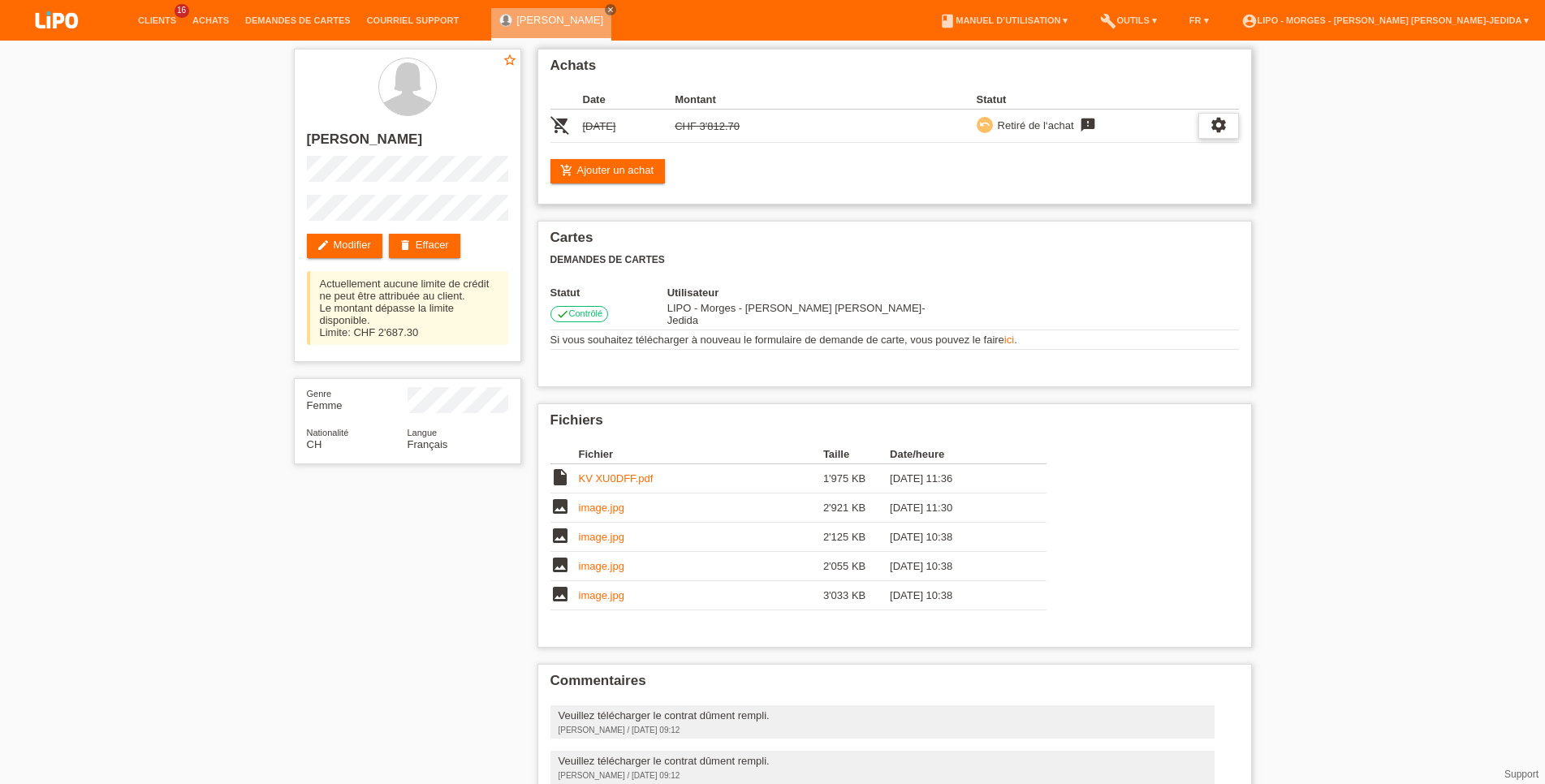
click at [1214, 129] on icon "settings" at bounding box center [1218, 125] width 18 height 18
click at [1160, 153] on div "fullscreen Afficher" at bounding box center [1197, 153] width 81 height 24
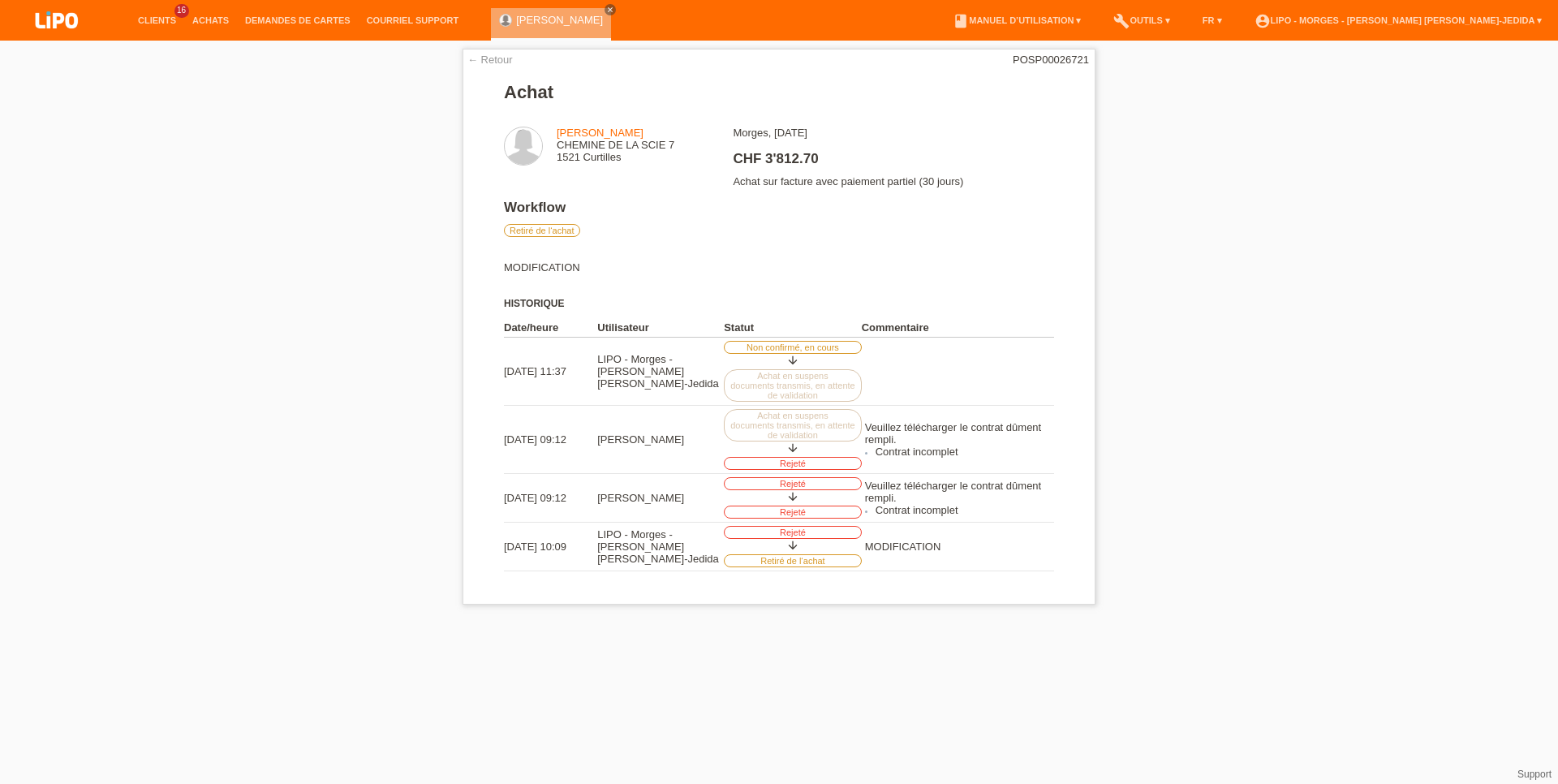
click at [222, 13] on li "Achats" at bounding box center [210, 21] width 53 height 41
click at [214, 19] on link "Achats" at bounding box center [210, 20] width 53 height 9
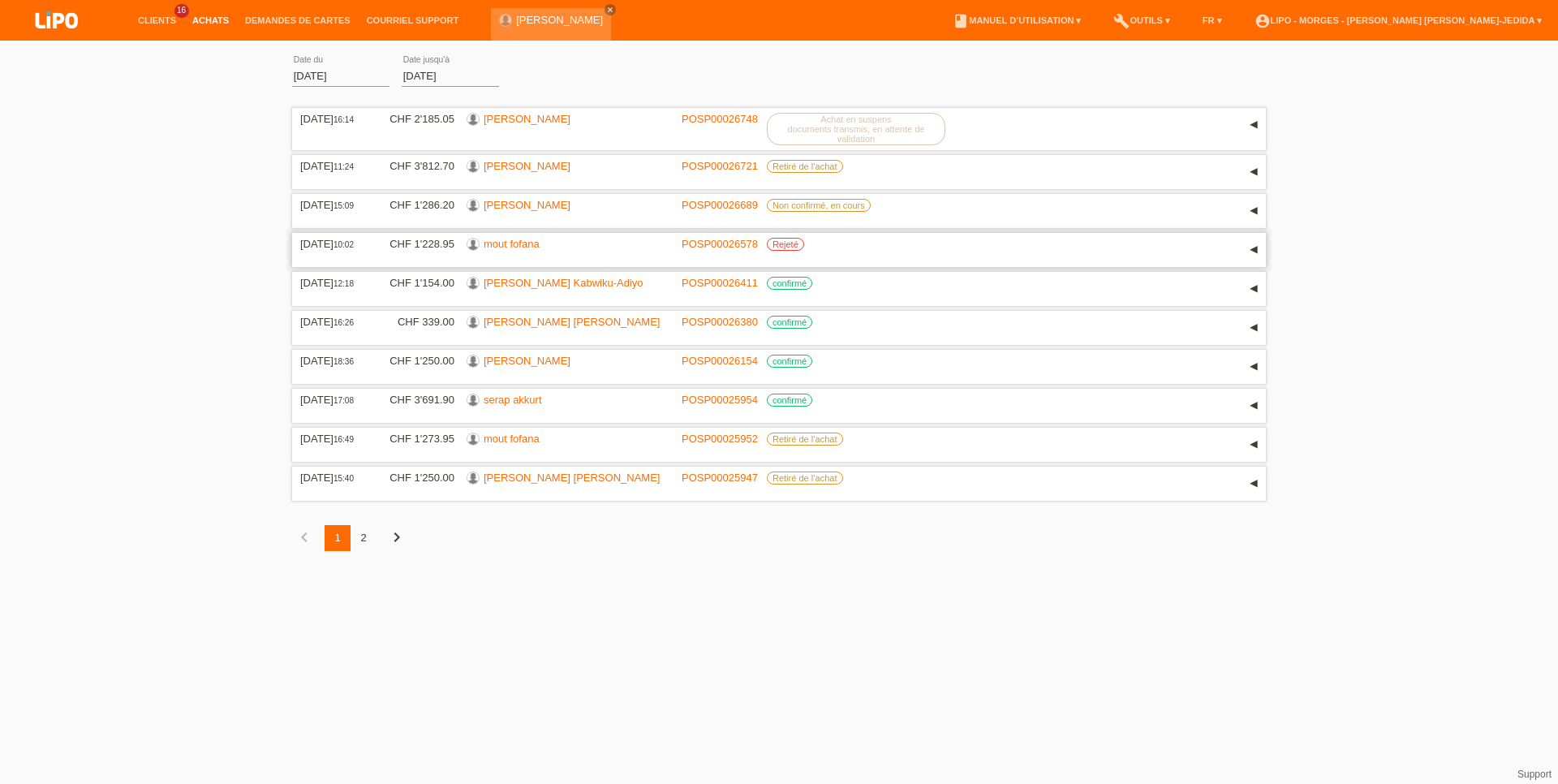
click at [516, 250] on link "mout fofana" at bounding box center [511, 244] width 56 height 12
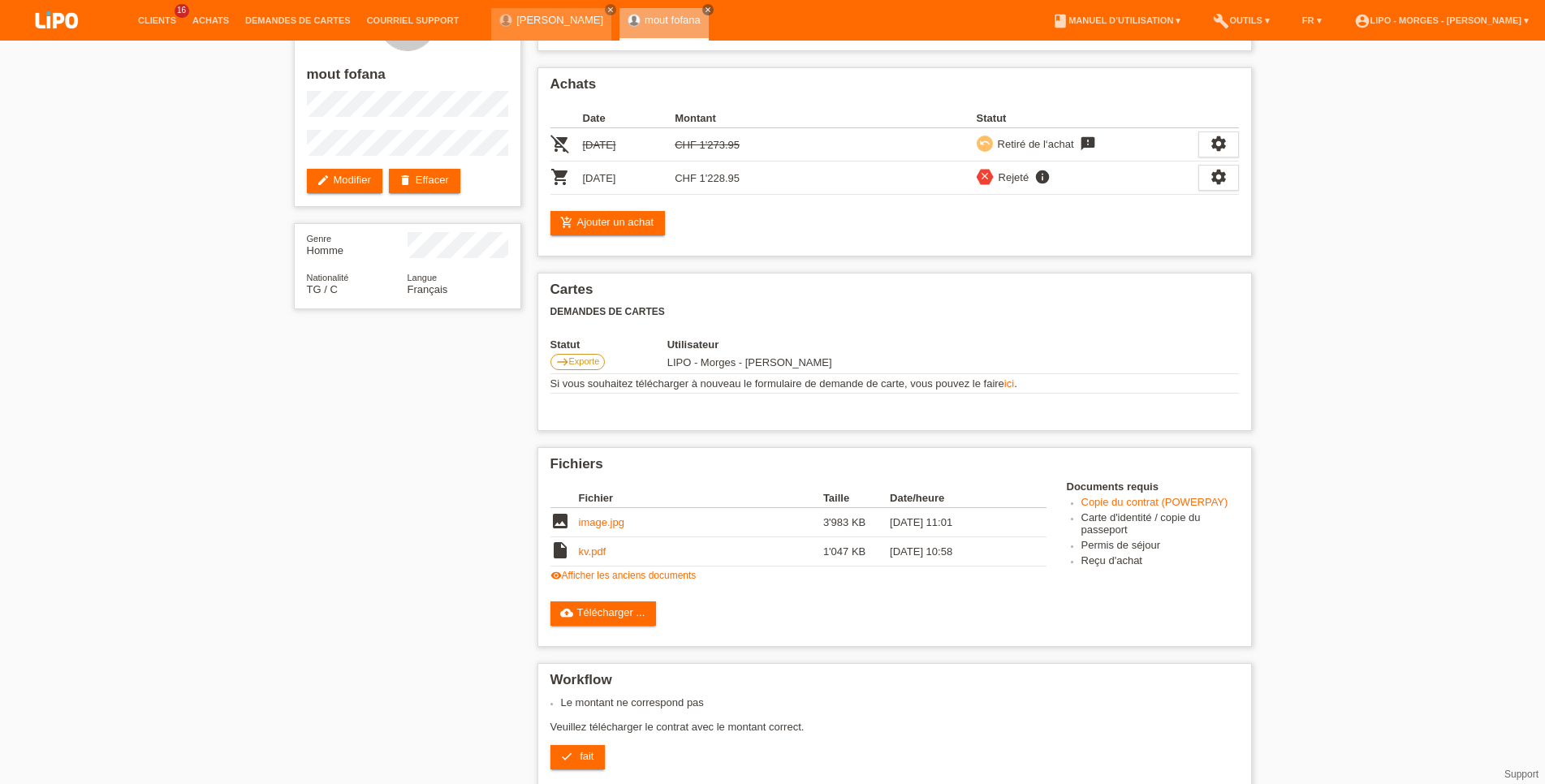
scroll to position [40, 0]
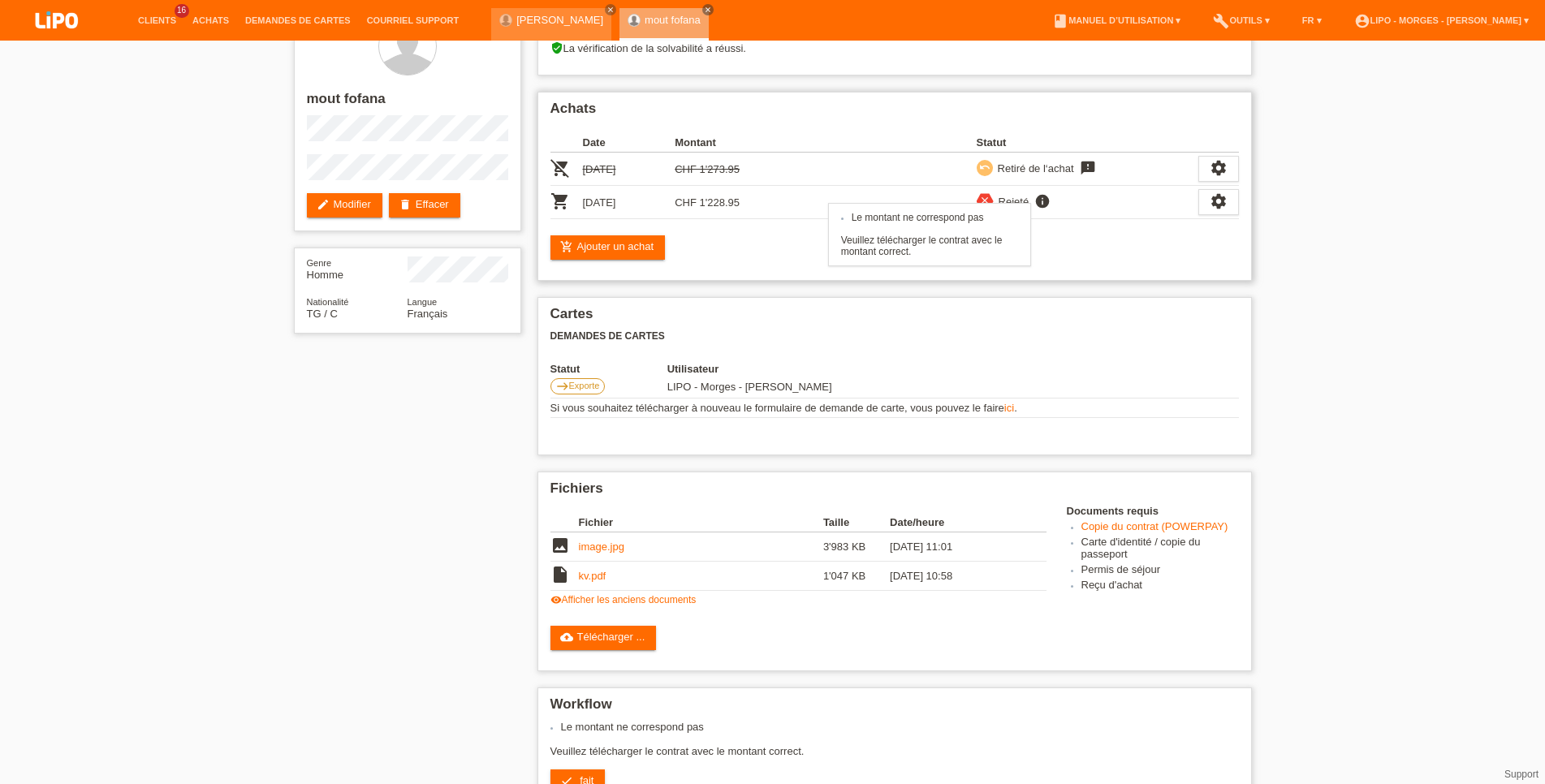
click at [1039, 204] on icon "info" at bounding box center [1042, 201] width 20 height 16
click at [1207, 205] on div "settings" at bounding box center [1218, 202] width 40 height 26
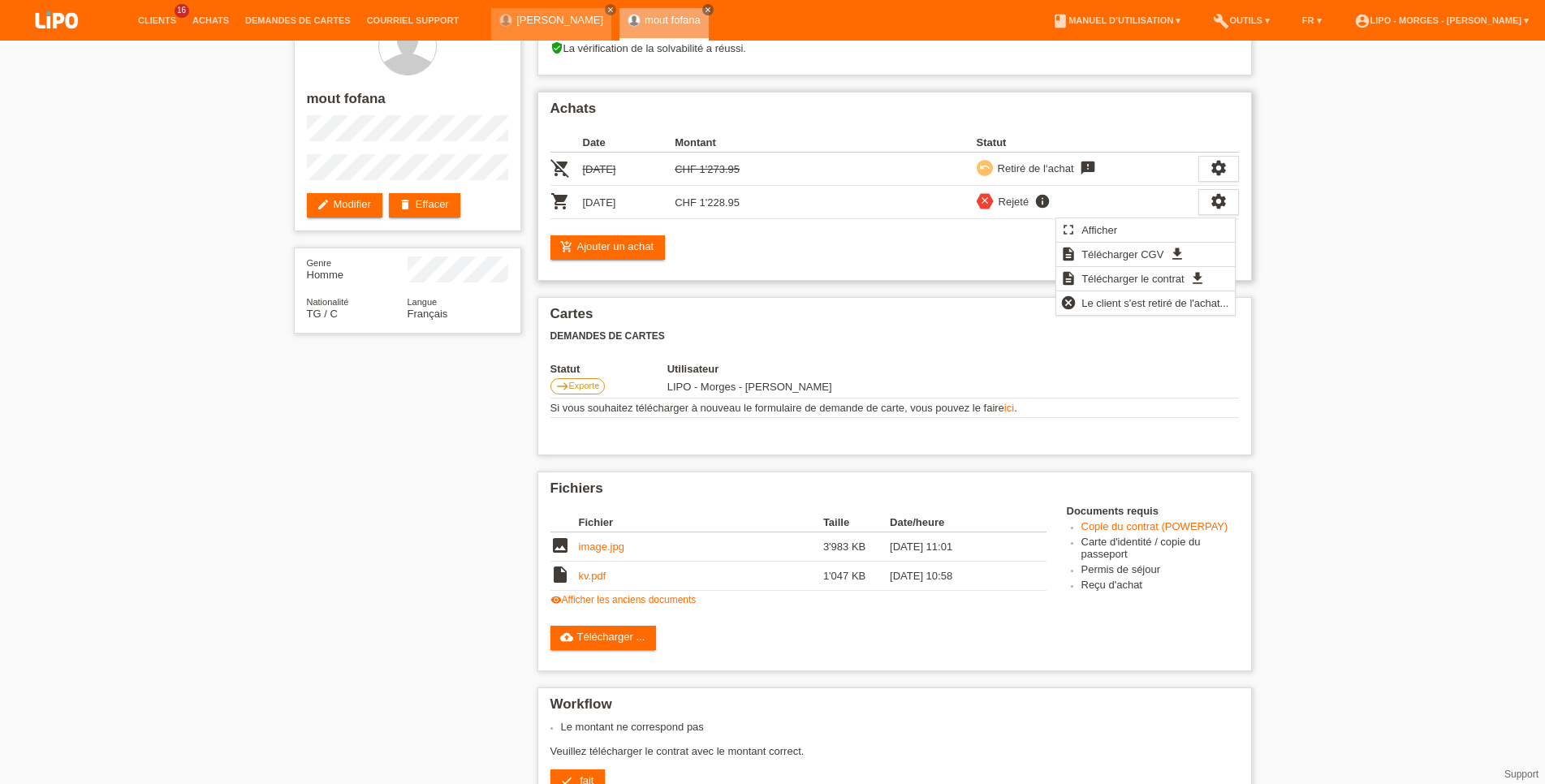
click at [920, 244] on div "add_shopping_cart Ajouter un achat" at bounding box center [894, 247] width 689 height 24
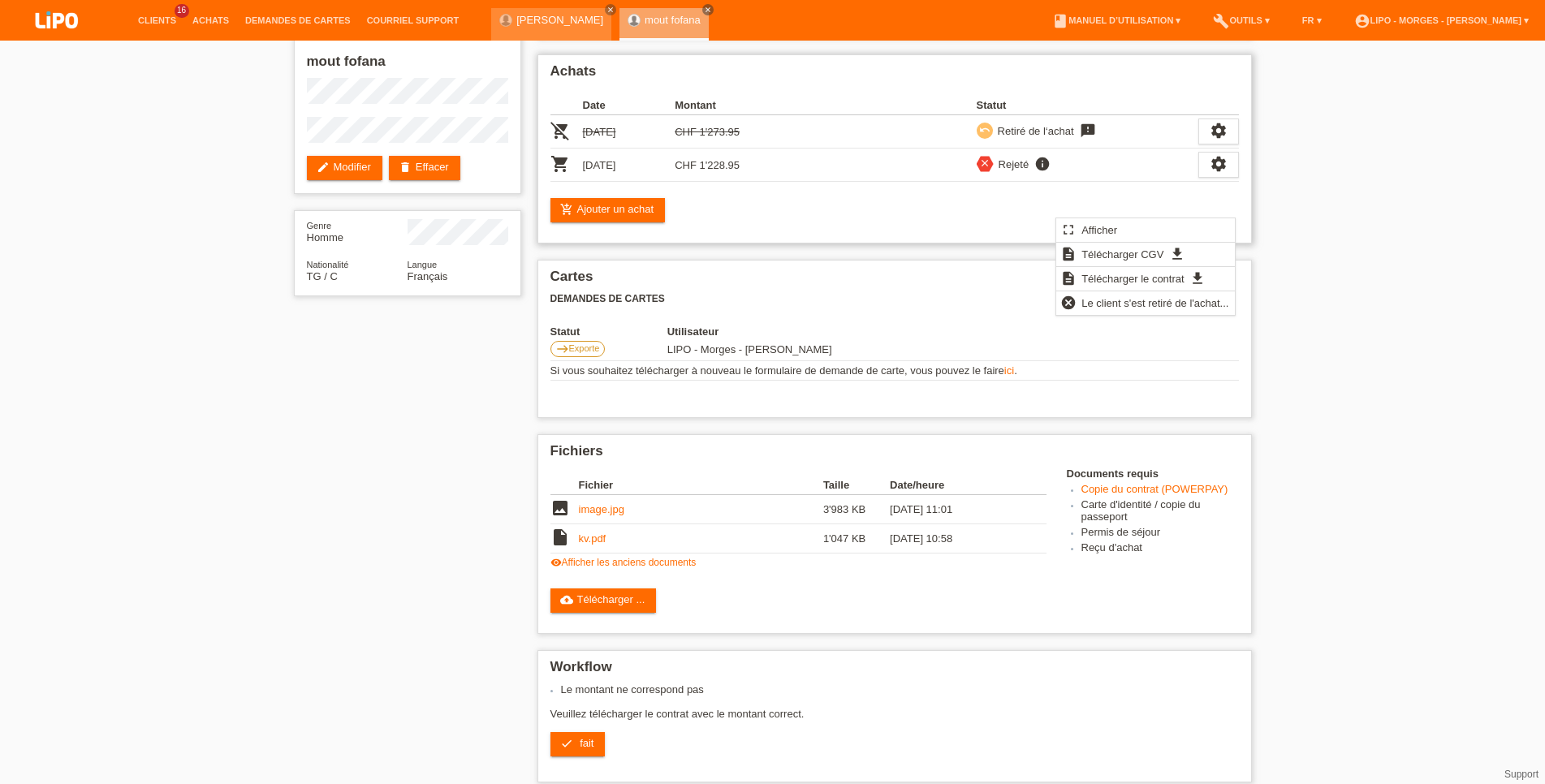
scroll to position [83, 0]
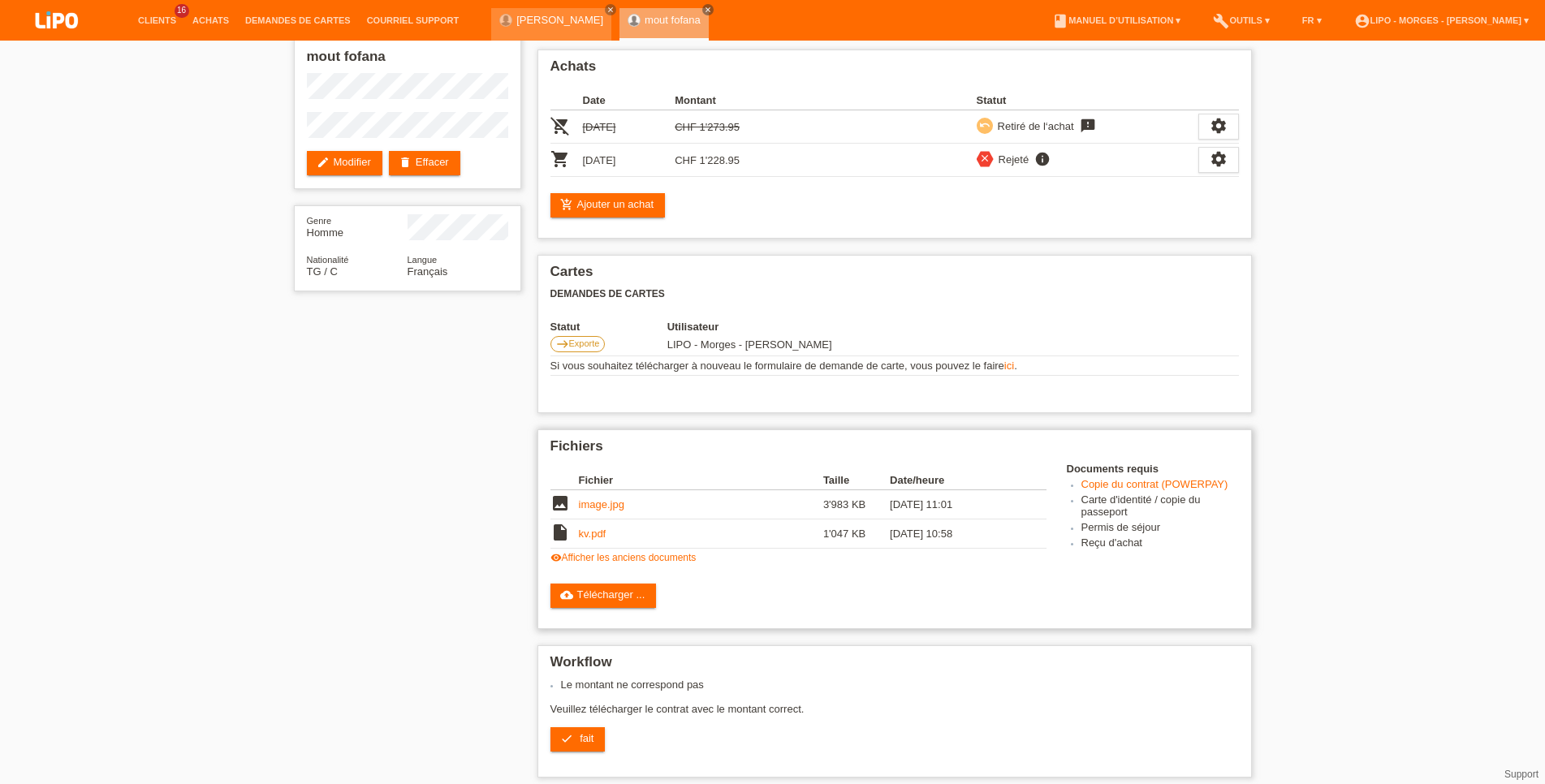
click at [608, 510] on link "image.jpg" at bounding box center [601, 504] width 45 height 12
click at [611, 563] on link "visibility Afficher les anciens documents" at bounding box center [623, 557] width 146 height 11
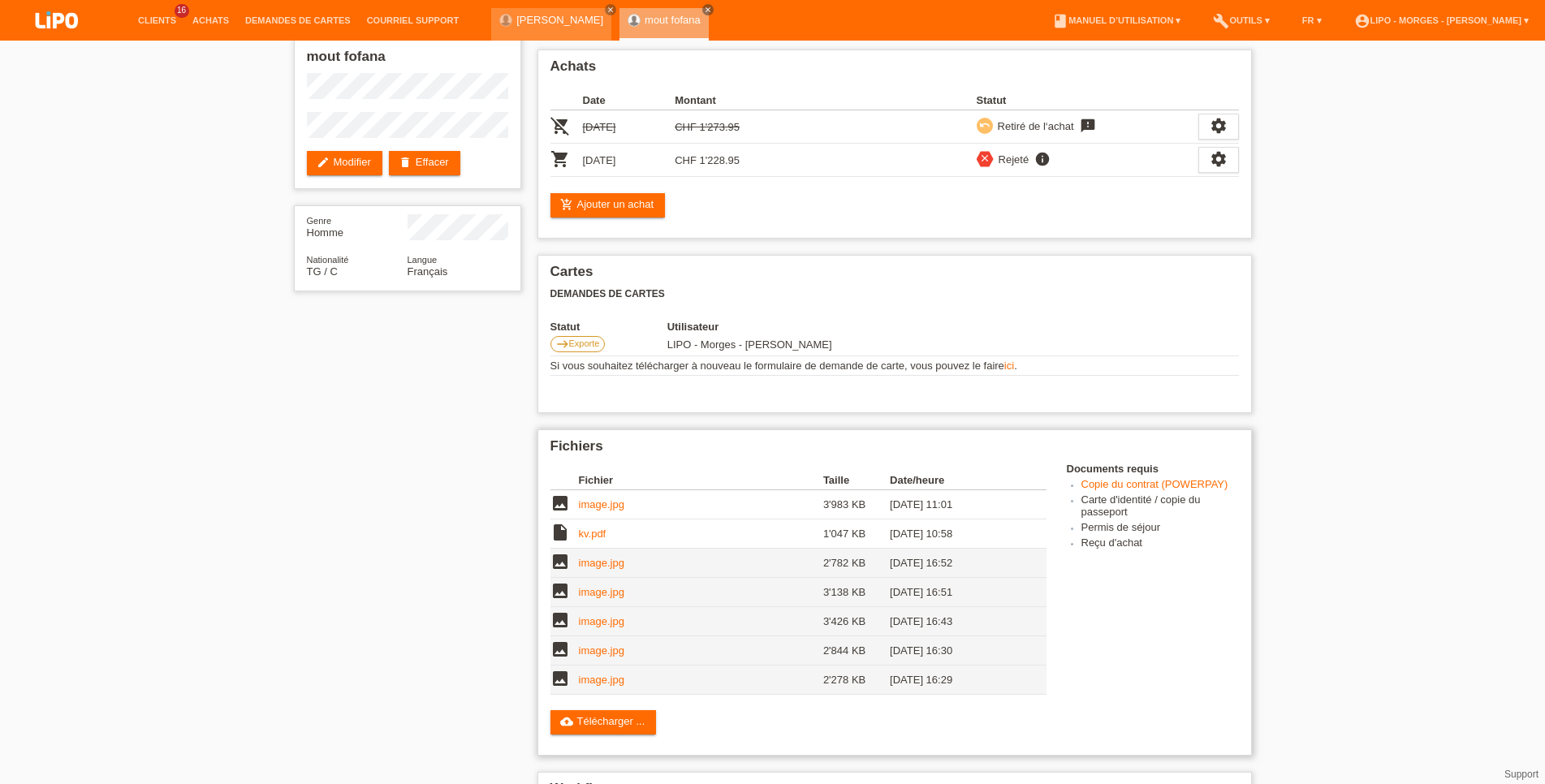
click at [611, 568] on link "image.jpg" at bounding box center [601, 563] width 45 height 12
click at [581, 598] on link "image.jpg" at bounding box center [601, 592] width 45 height 12
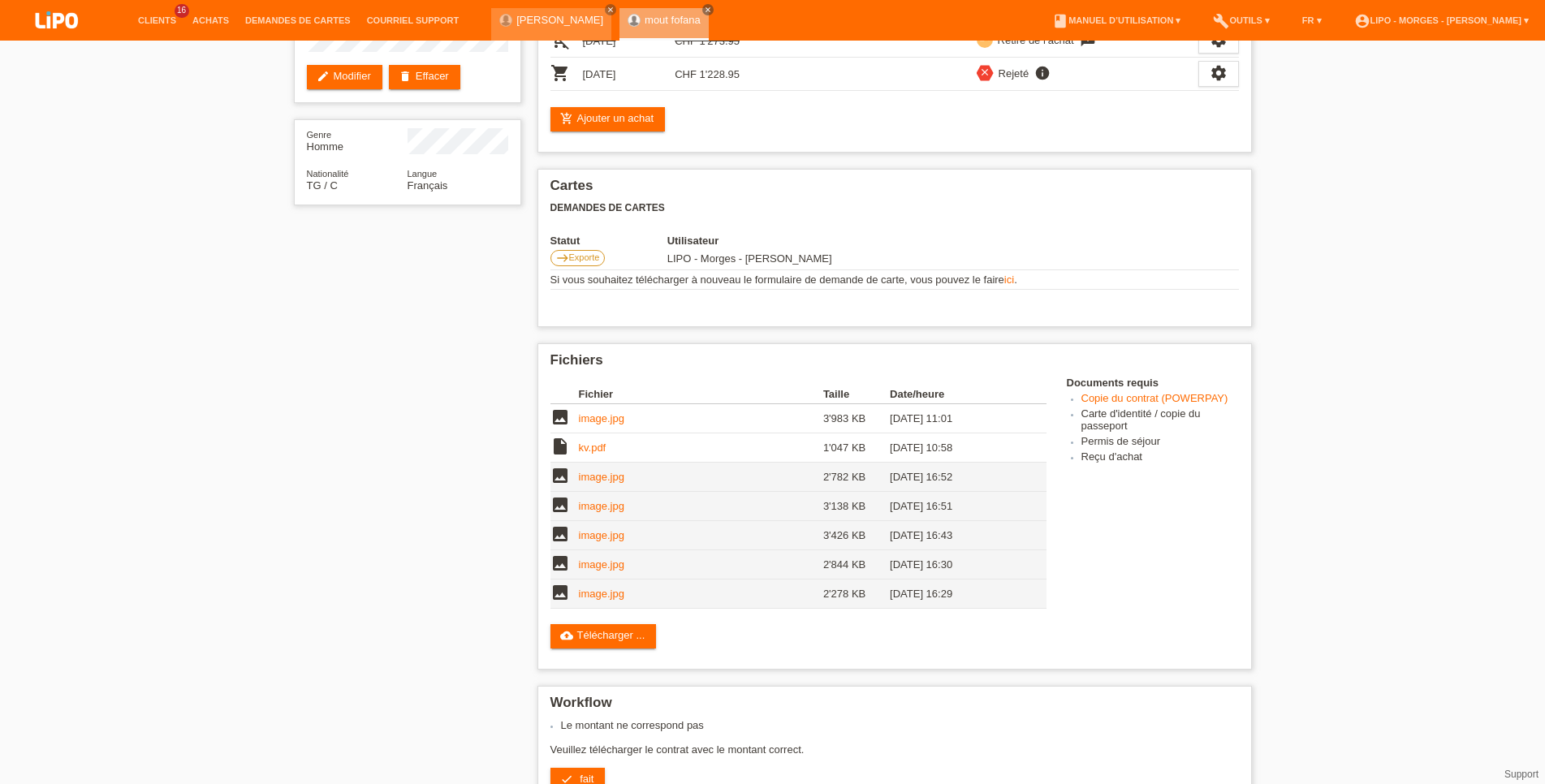
scroll to position [167, 0]
drag, startPoint x: 748, startPoint y: 74, endPoint x: 677, endPoint y: 72, distance: 71.0
click at [677, 72] on td "CHF 1'228.95" at bounding box center [721, 75] width 92 height 33
copy td "CHF 1'228.95"
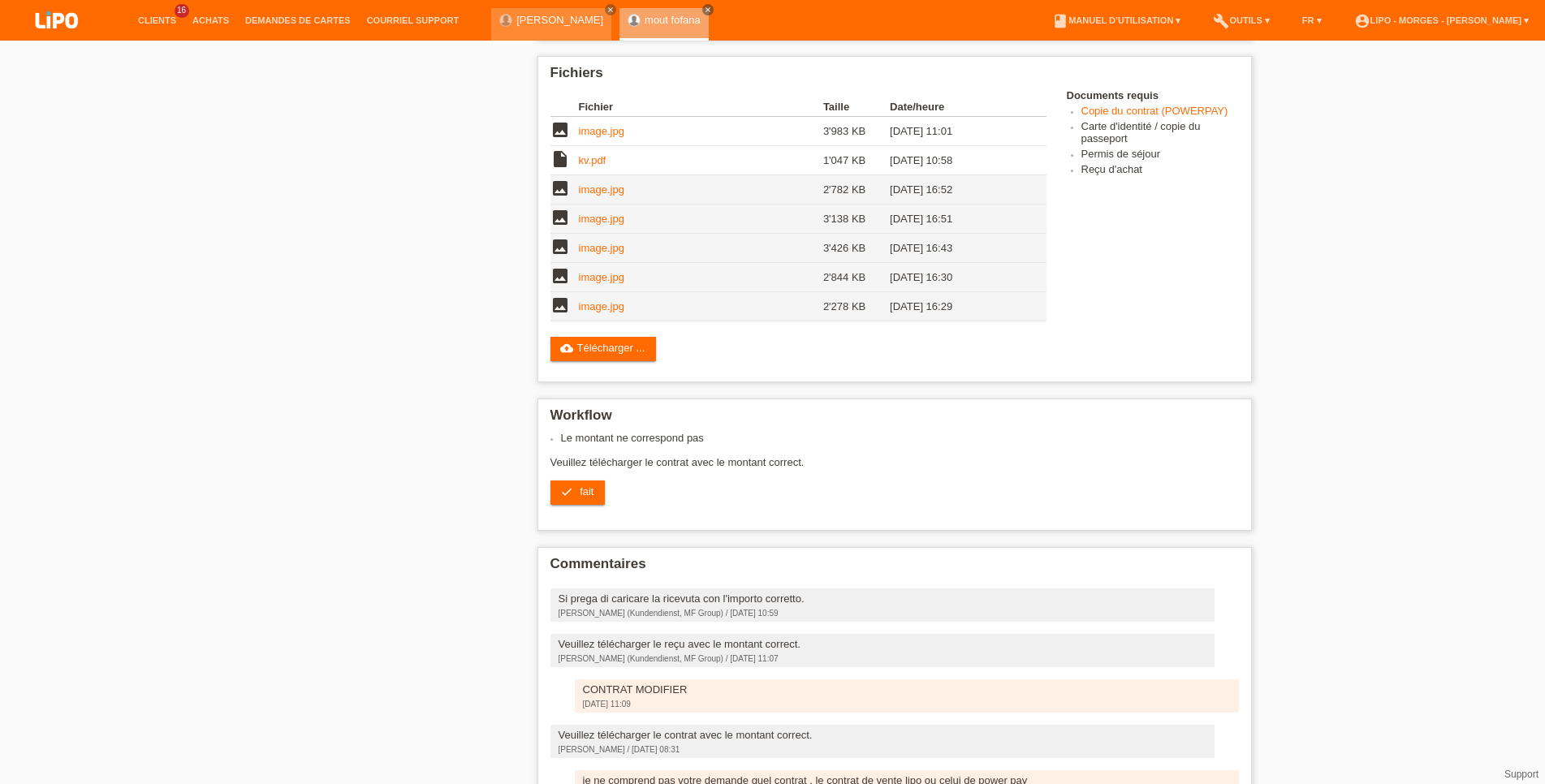
scroll to position [602, 0]
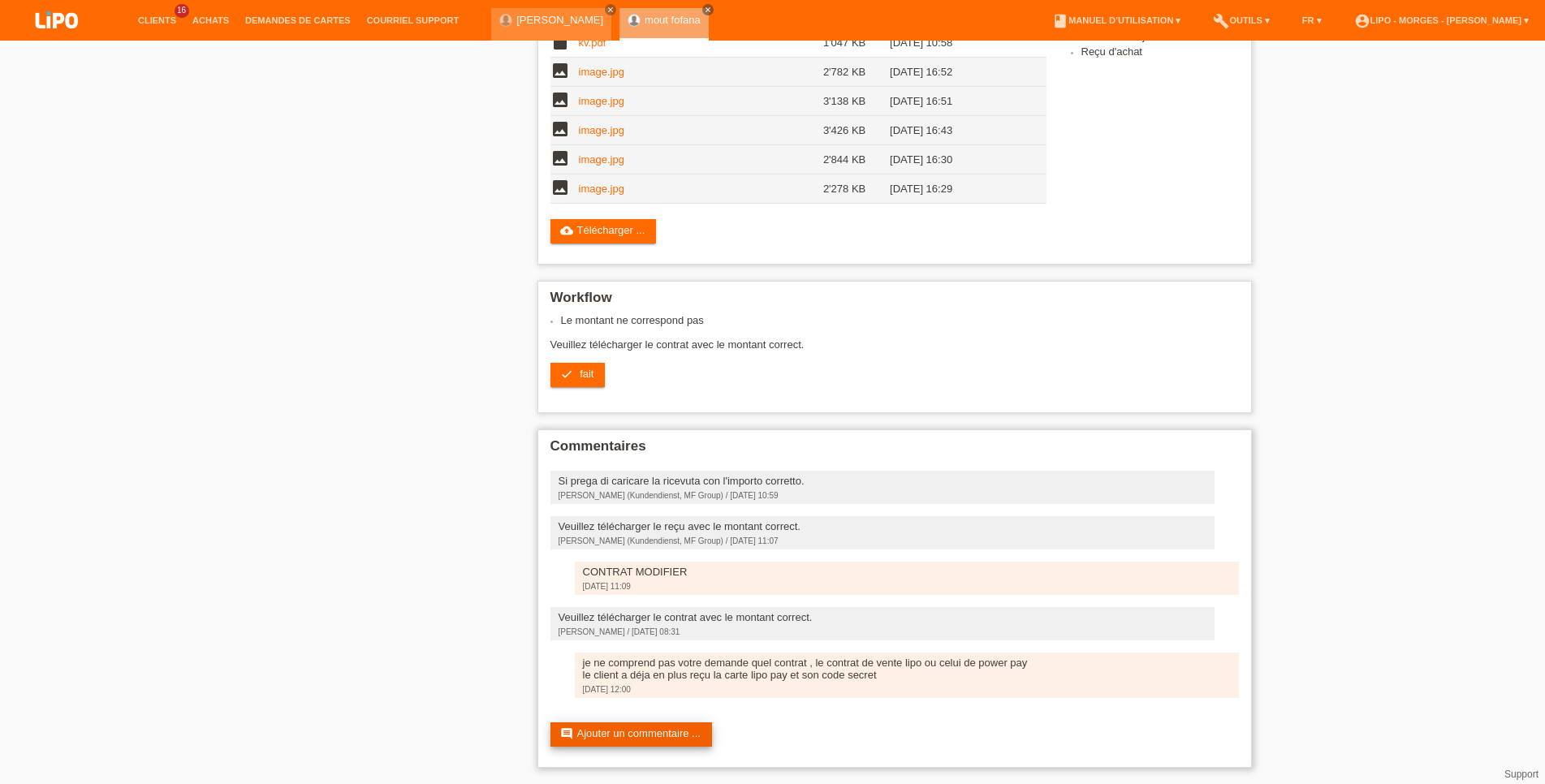
click at [621, 724] on link "comment Ajouter un commentaire ..." at bounding box center [630, 734] width 162 height 24
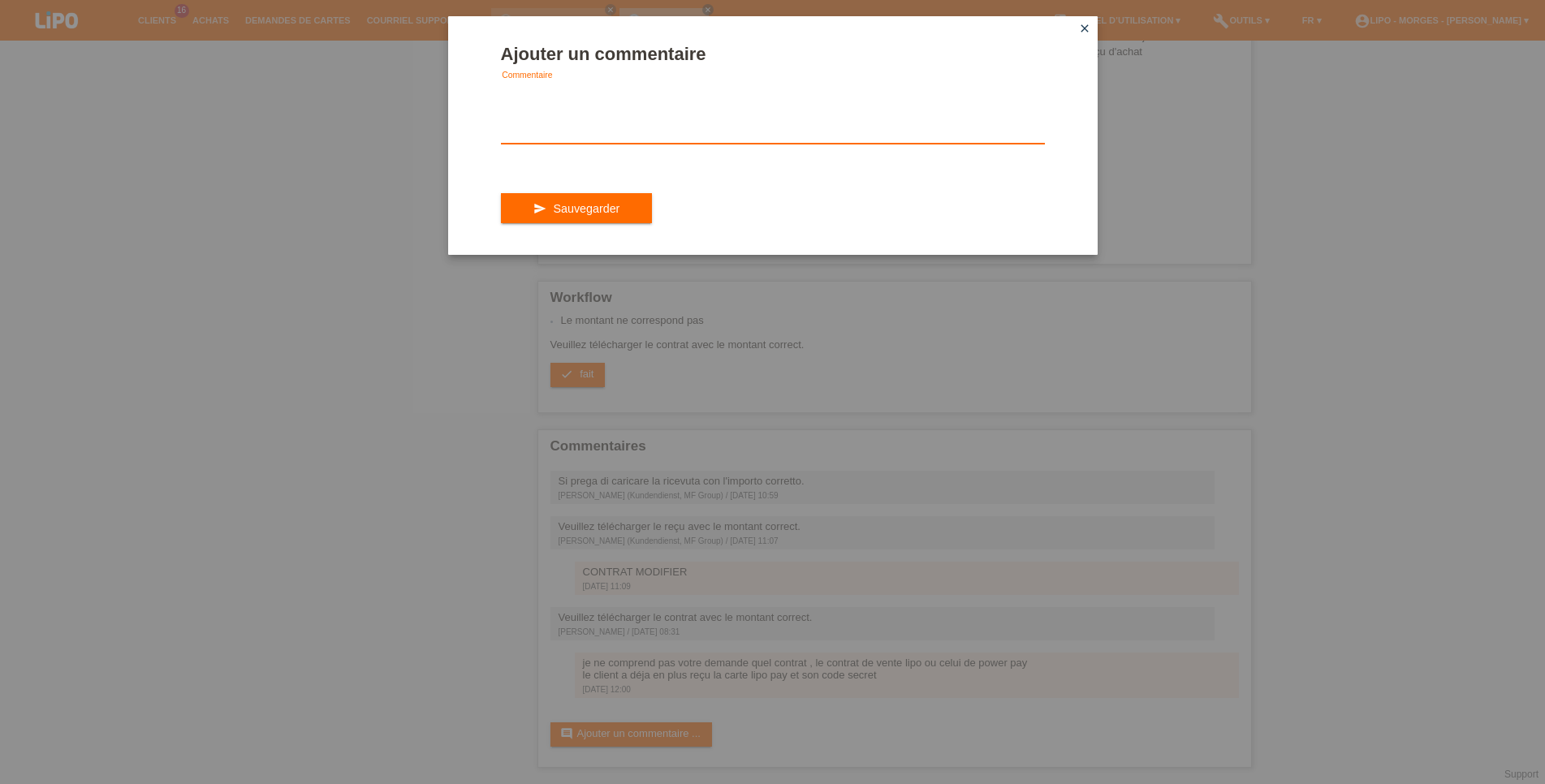
click at [579, 132] on textarea at bounding box center [773, 112] width 544 height 62
type textarea "b"
paste textarea "CHF 1'228.95"
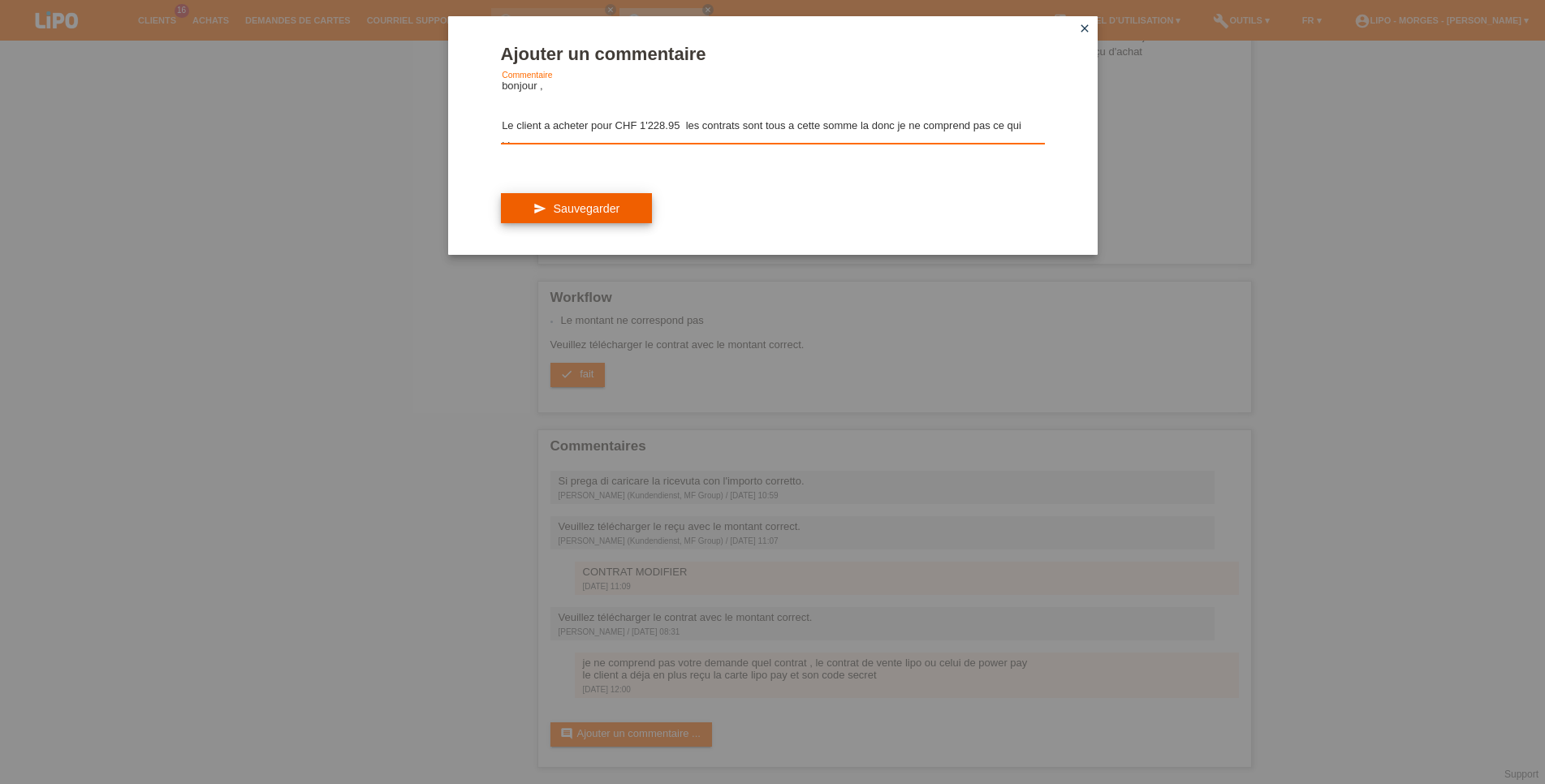
type textarea "bonjour , Le client a acheter pour CHF 1'228.95 les contrats sont tous a cette …"
click at [576, 215] on span "Sauvegarder" at bounding box center [586, 208] width 67 height 13
